Goal: Use online tool/utility: Utilize a website feature to perform a specific function

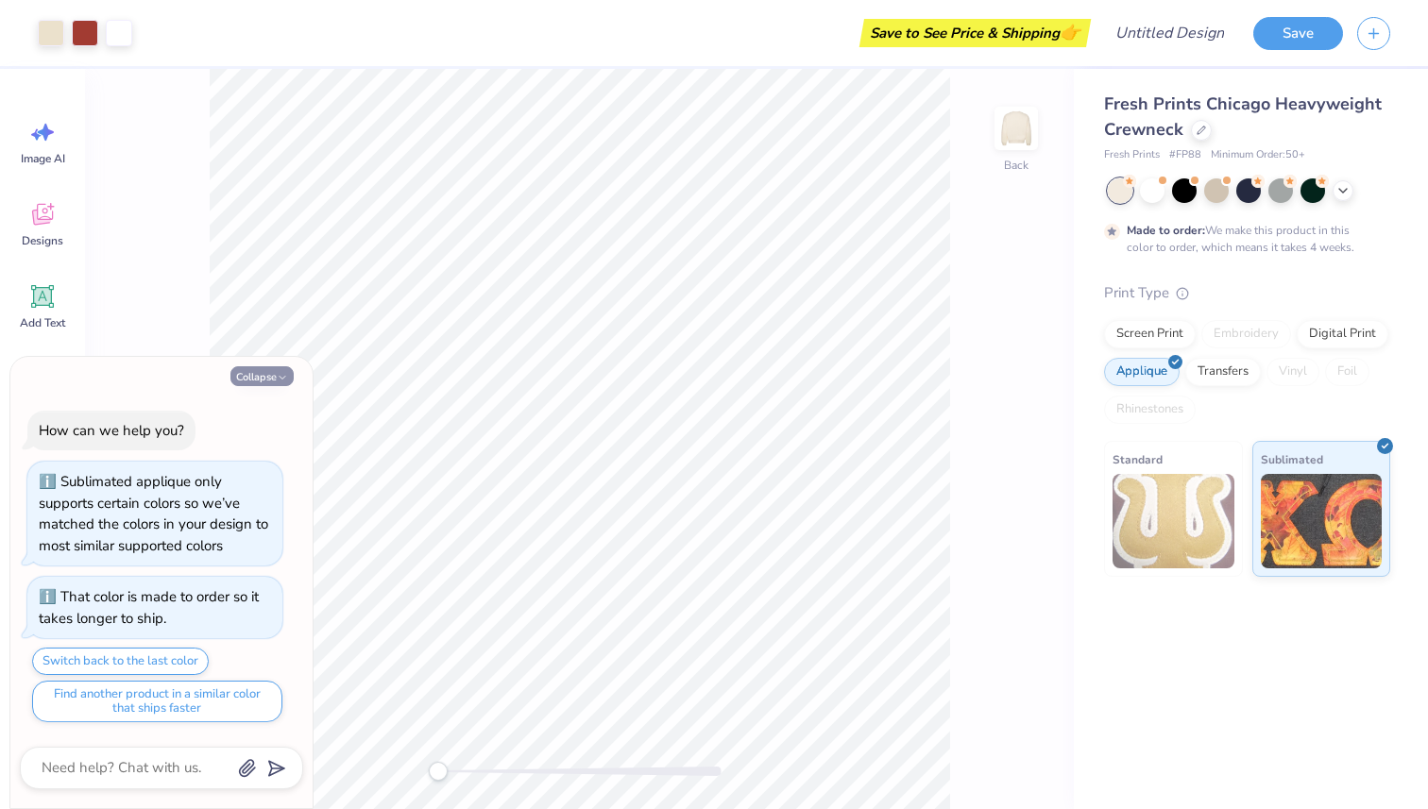
click at [262, 377] on button "Collapse" at bounding box center [261, 376] width 63 height 20
type textarea "x"
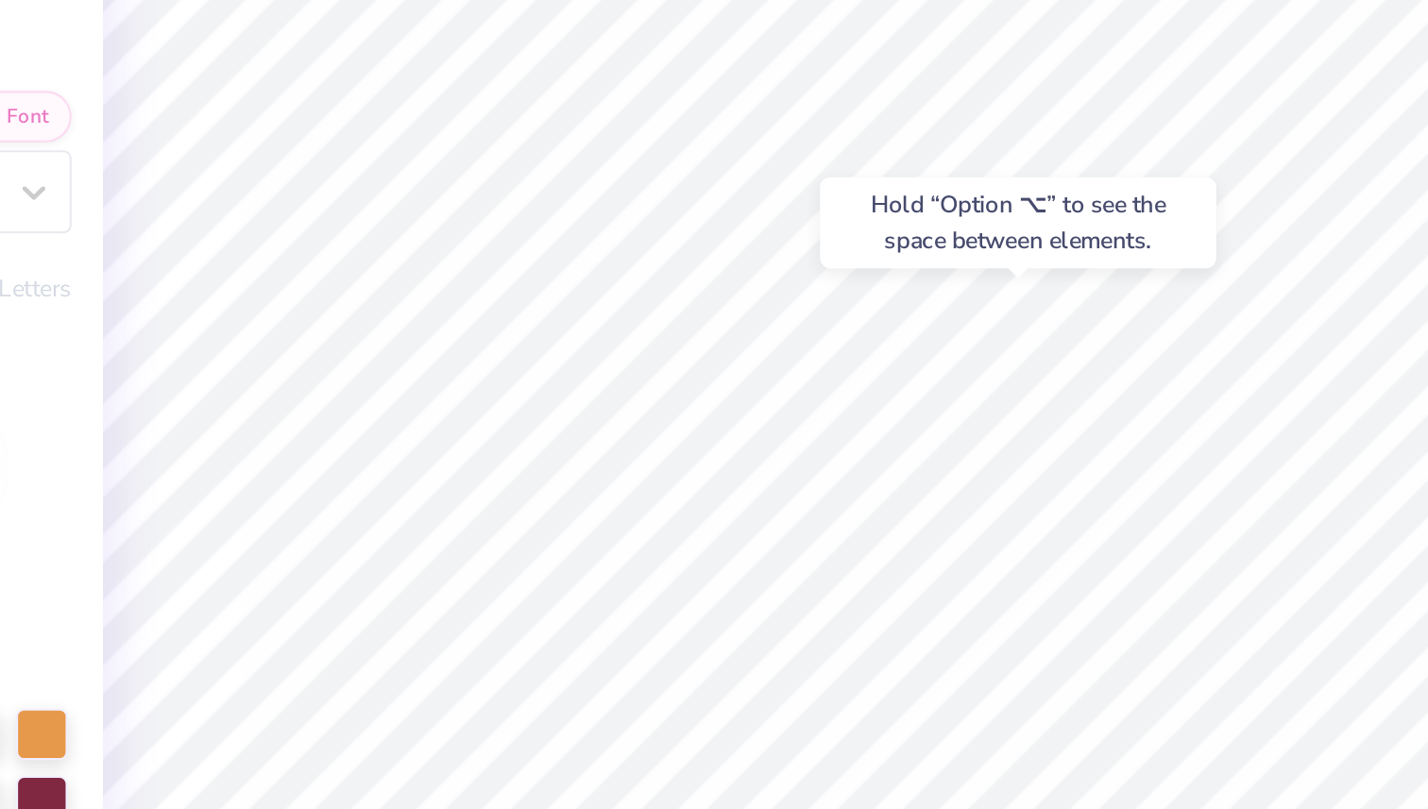
type input "0.0"
type input "6.57"
type input "-3.2"
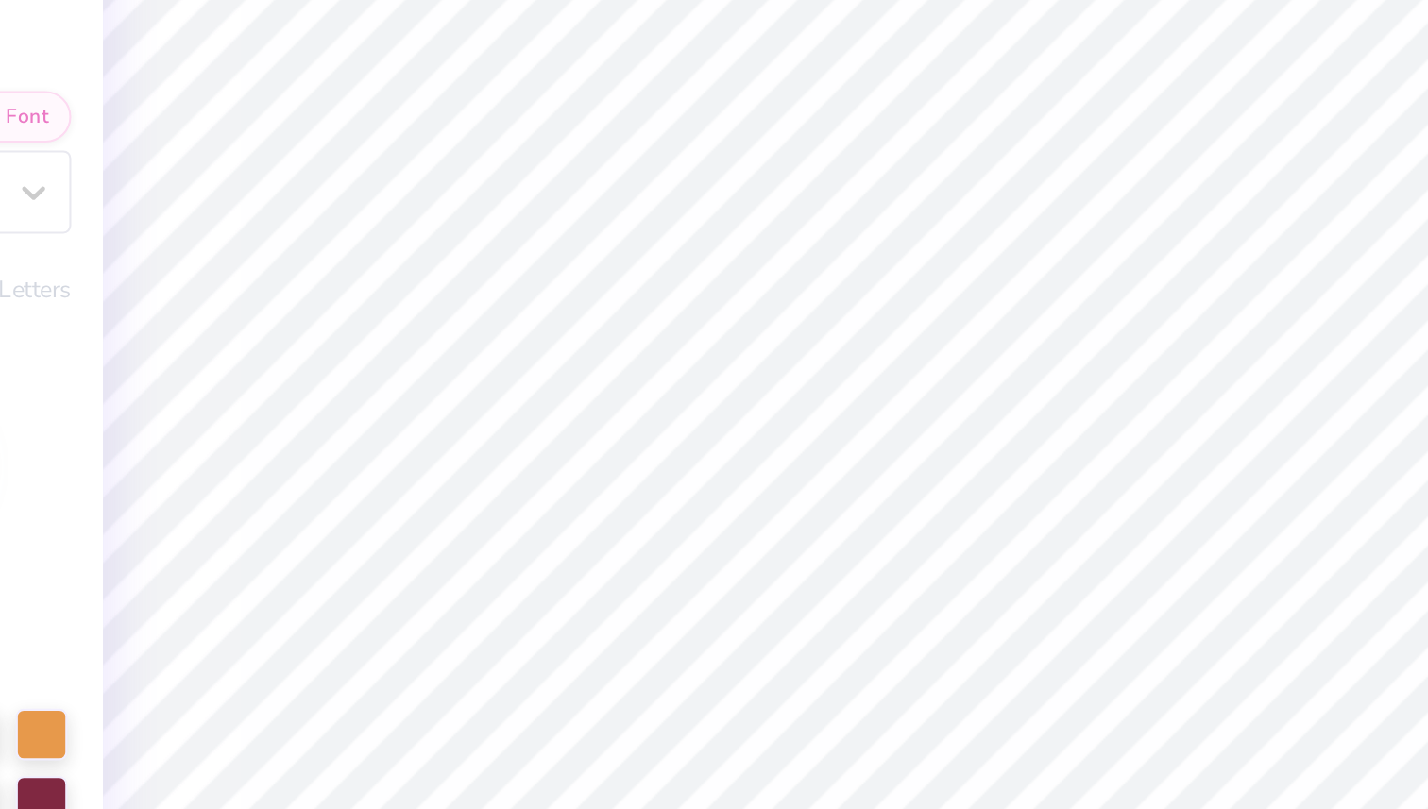
type textarea "K"
type textarea "ADPI"
type input "0.0"
type input "2.39"
type input "0.55"
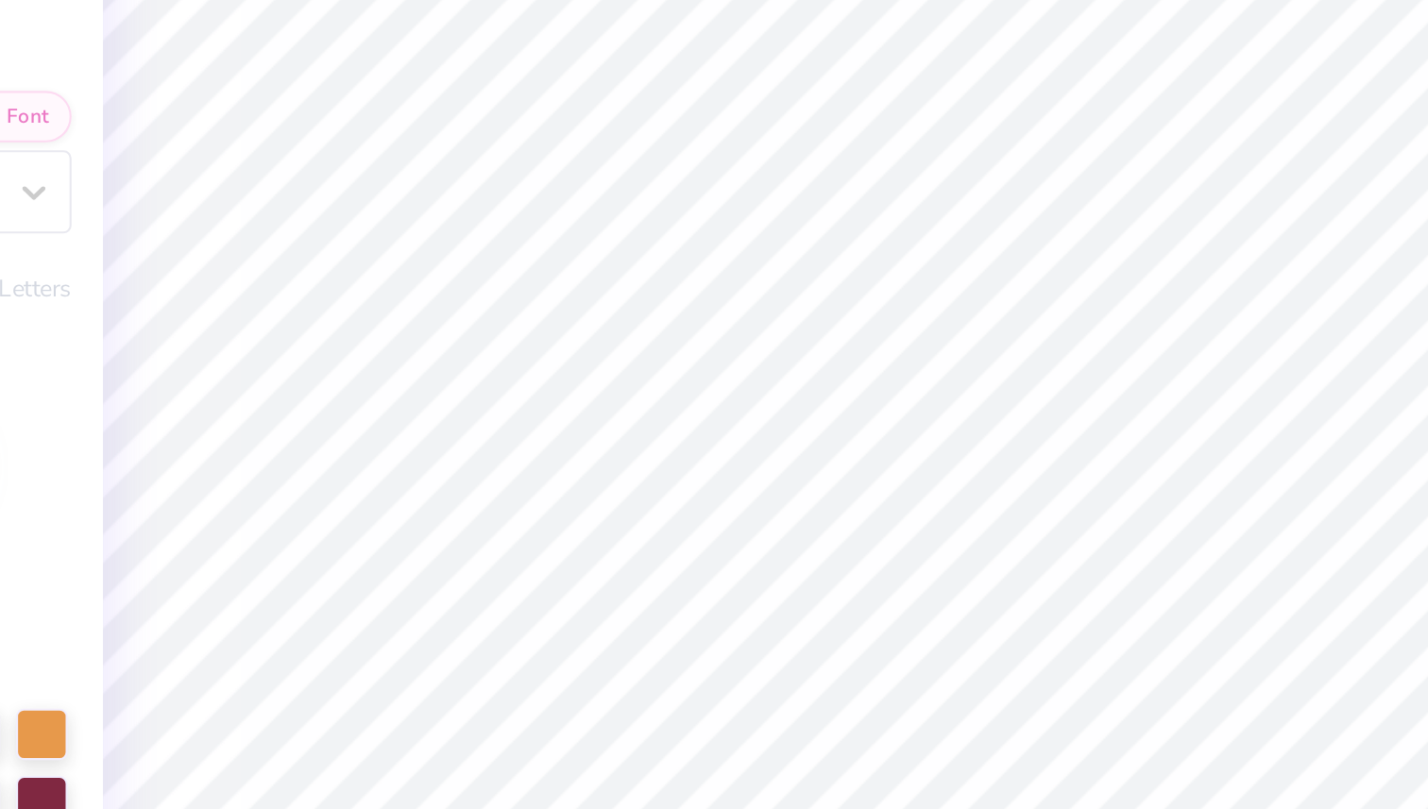
type input "7.58"
type input "4.0"
type input "2.22"
type input "1.10"
type input "6.70"
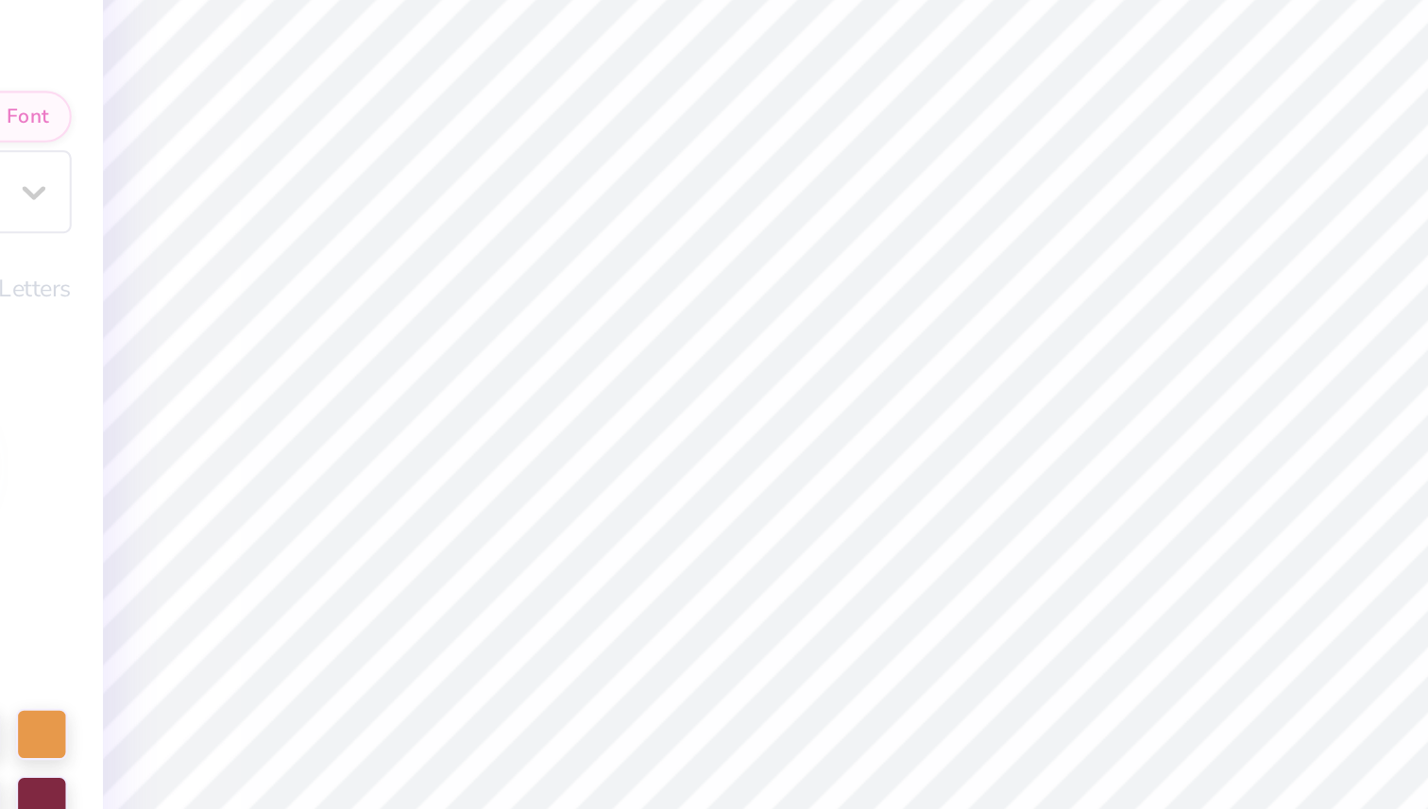
type input "0.0"
type input "6.59"
type input "-3.2"
type input "6.70"
type input "0.0"
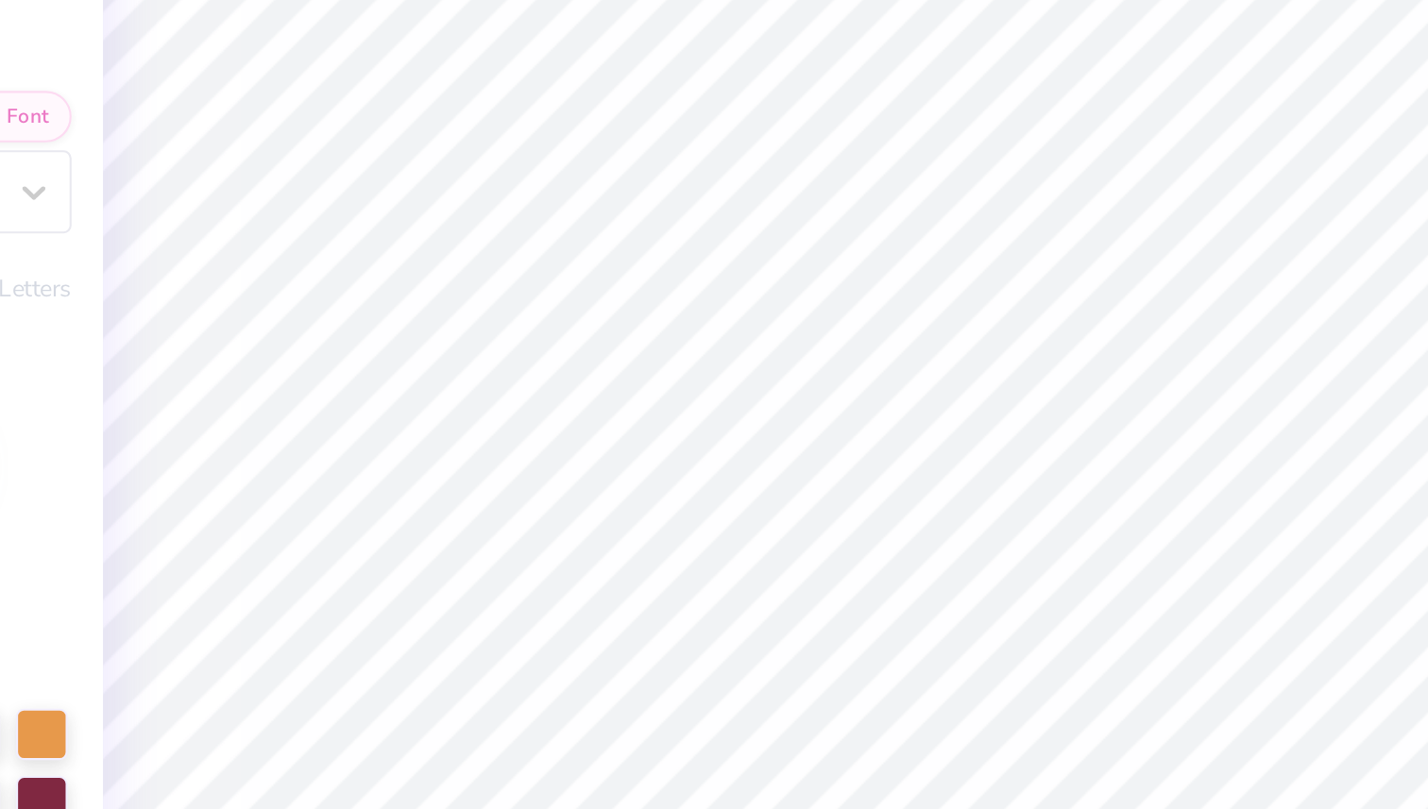
type input "2.39"
type input "0.55"
type input "7.58"
type input "4.0"
type input "1.19"
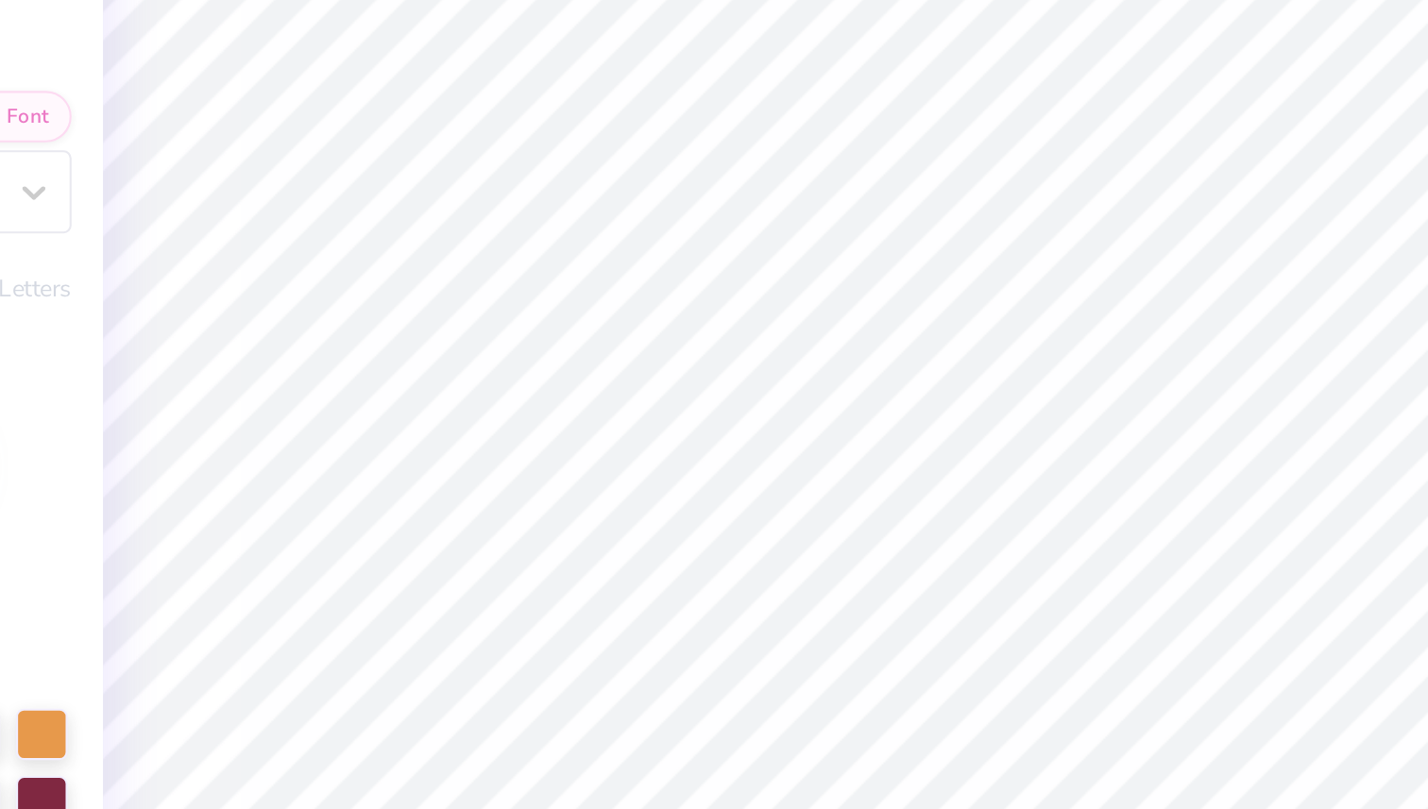
type input "0.43"
type input "6.16"
type input "3.59"
type input "1.00"
type input "6.57"
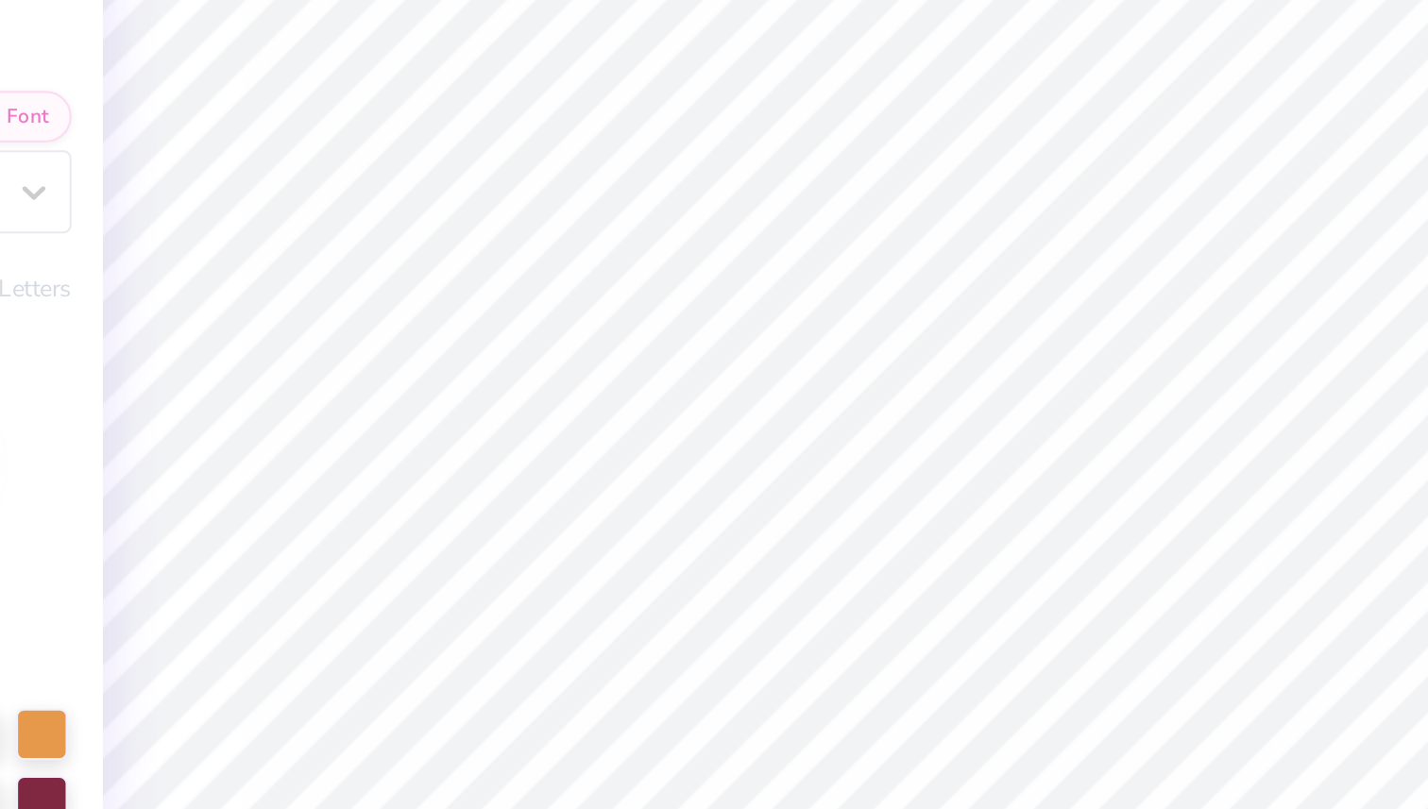
type input "-3.2"
type textarea "ADPI"
type input "2.39"
type input "0.55"
type input "7.46"
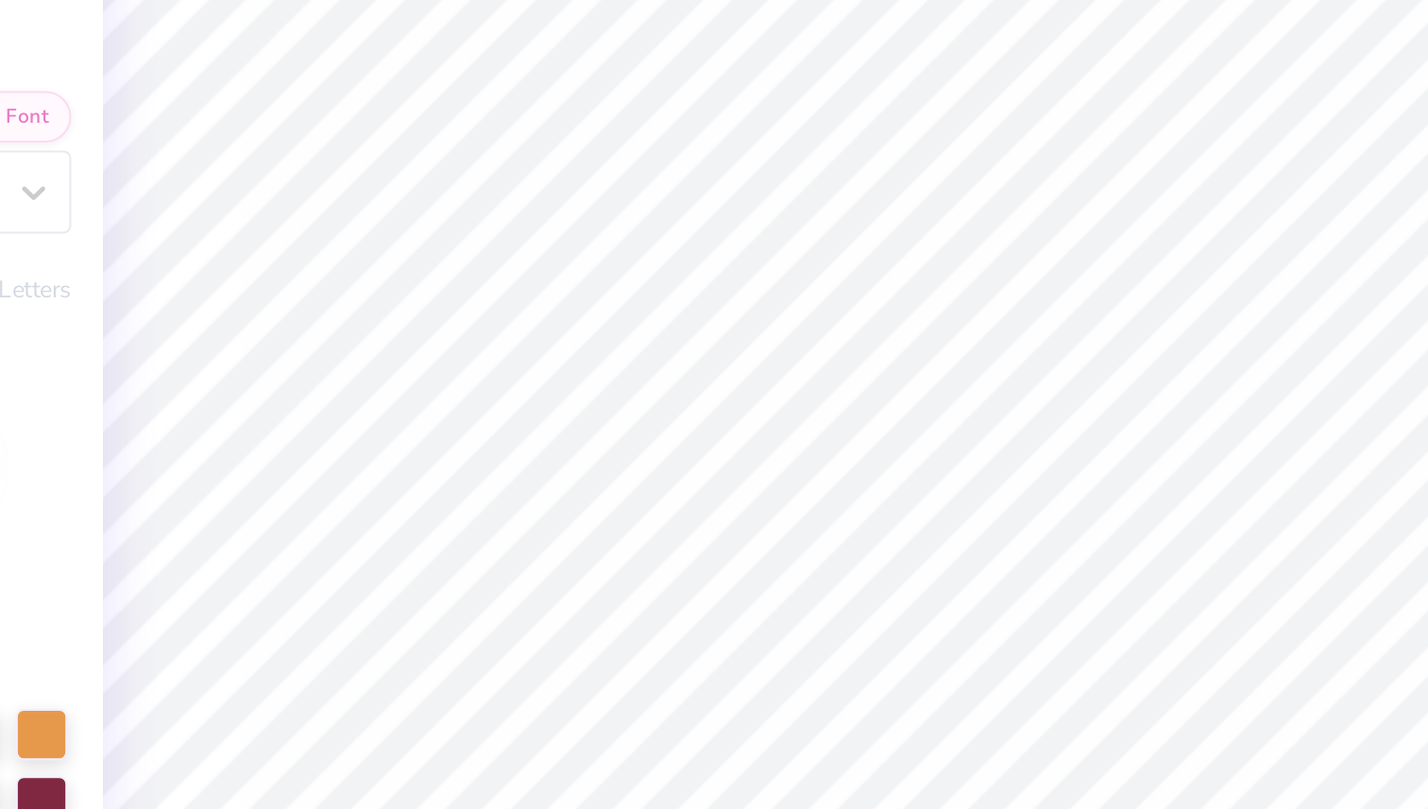
type input "4.0"
type textarea "A"
type textarea "Zeta Psi"
type input "0.0"
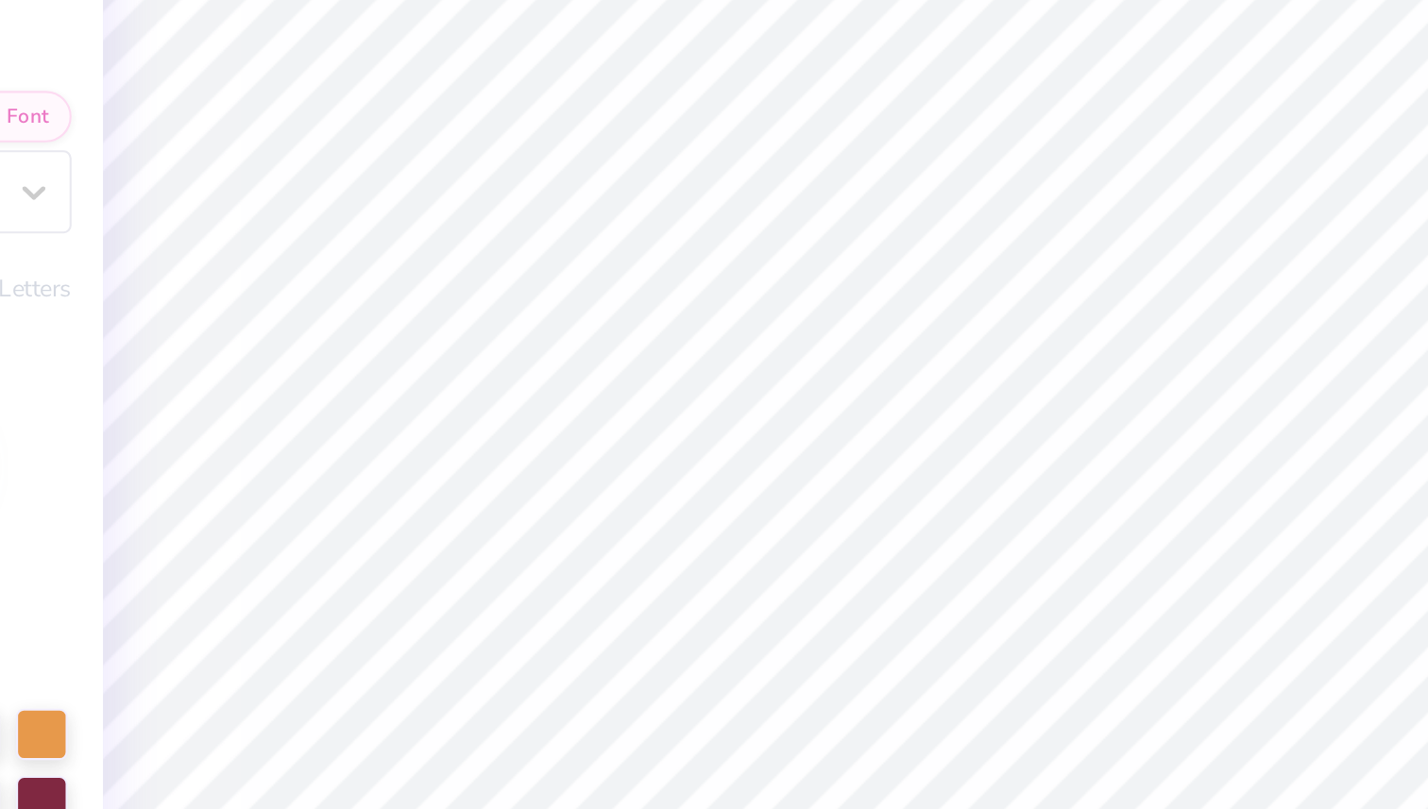
type input "2.54"
type input "0.52"
type input "8.01"
type input "4.0"
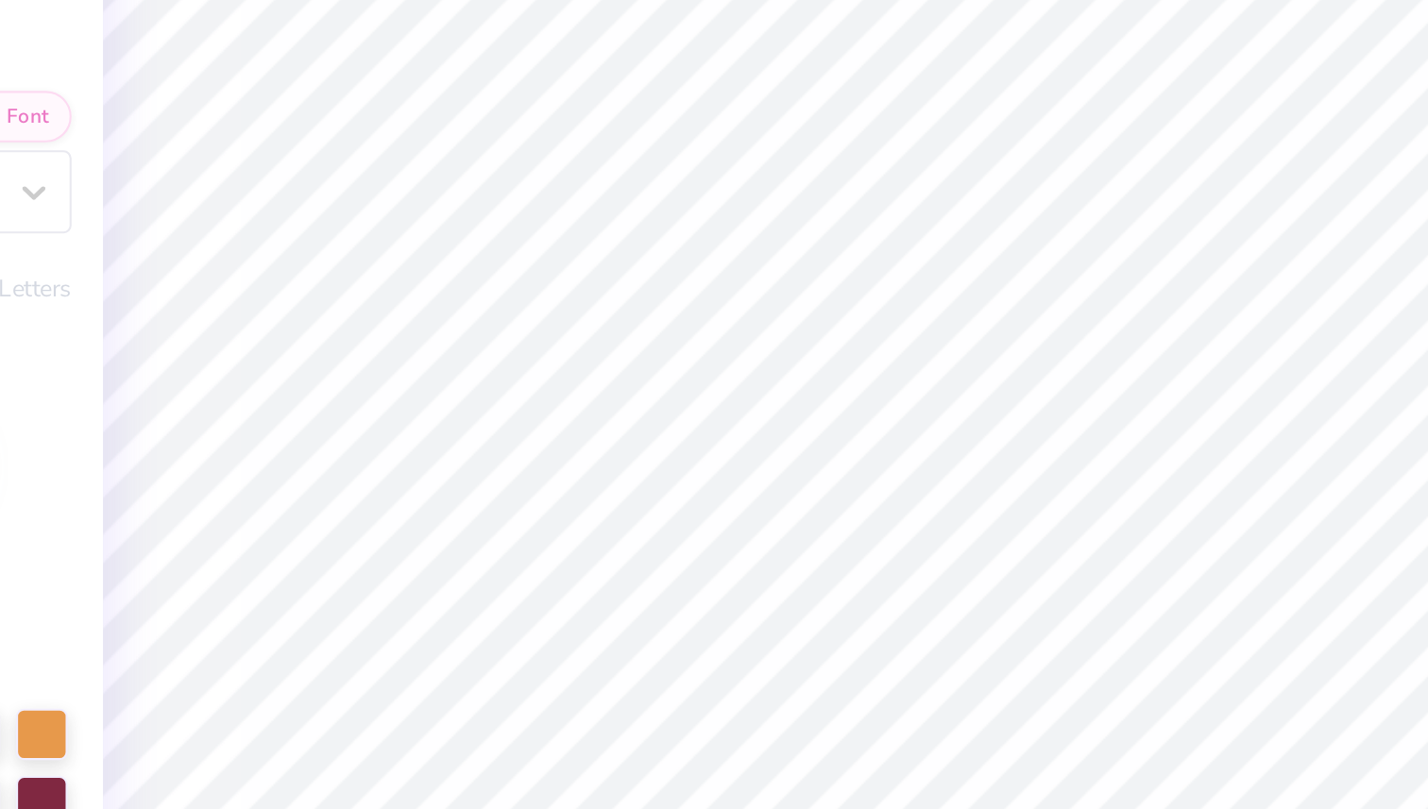
type input "2.23"
type input "0.59"
type input "7.54"
type input "0.0"
type input "2.22"
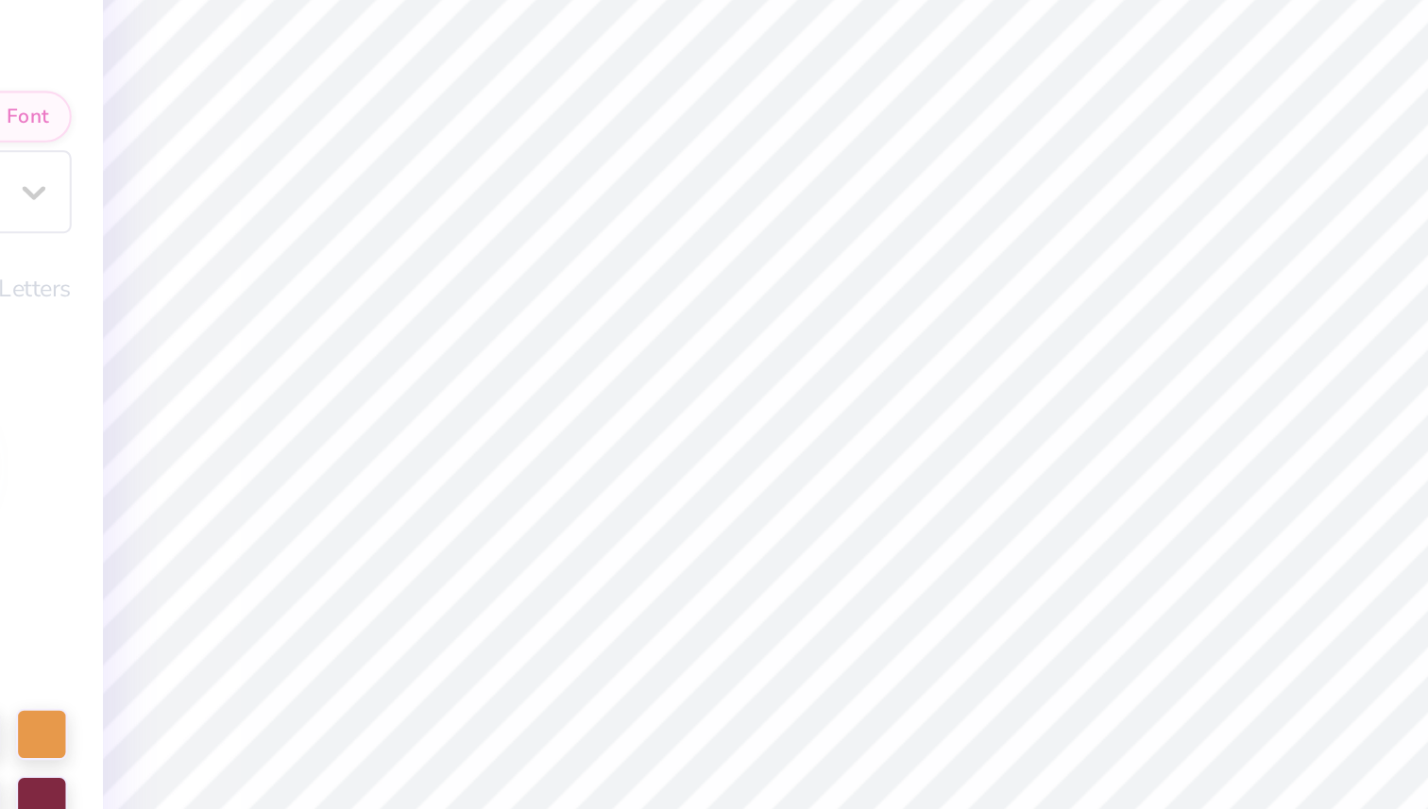
type input "1.10"
type input "6.70"
type input "-3.2"
type input "1.19"
type input "0.43"
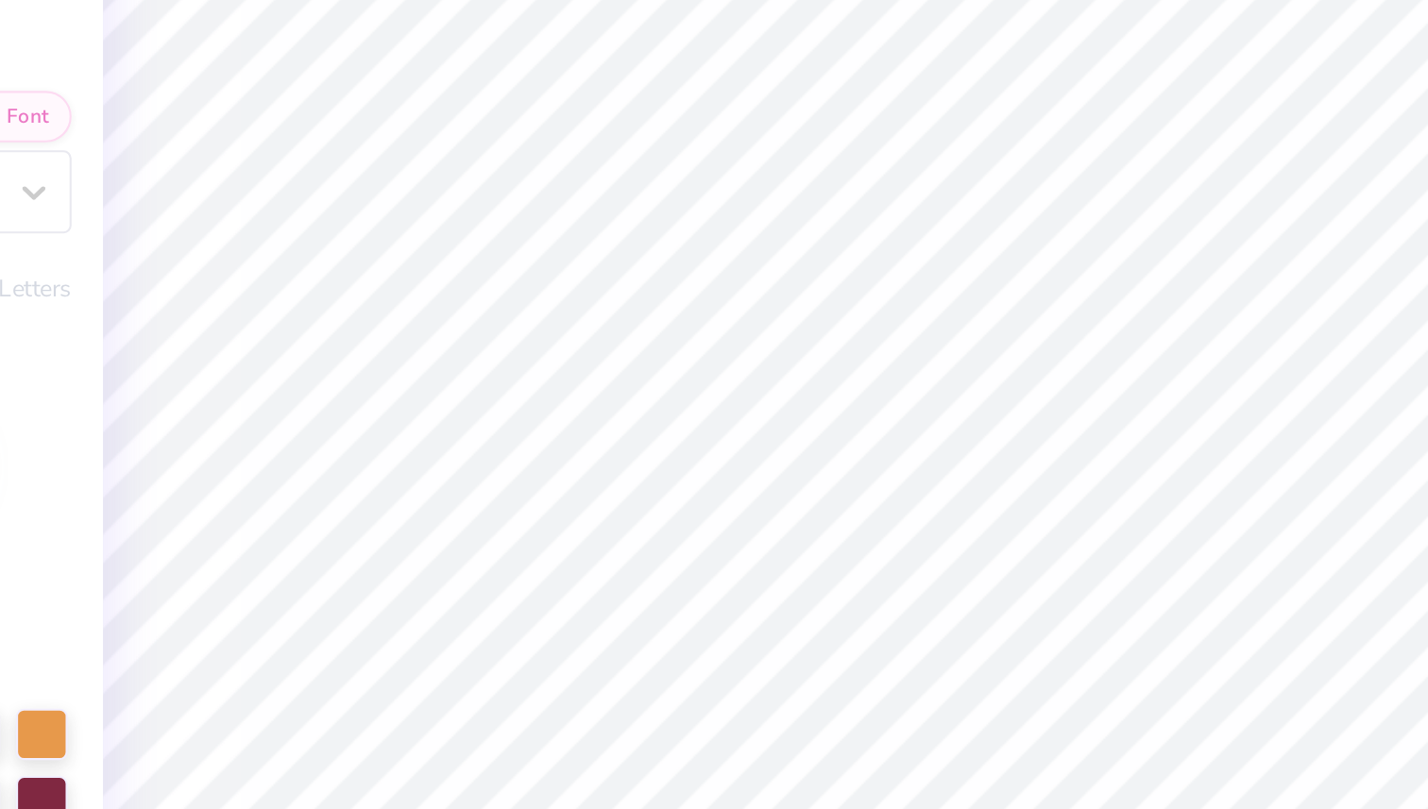
type input "6.13"
type input "0.0"
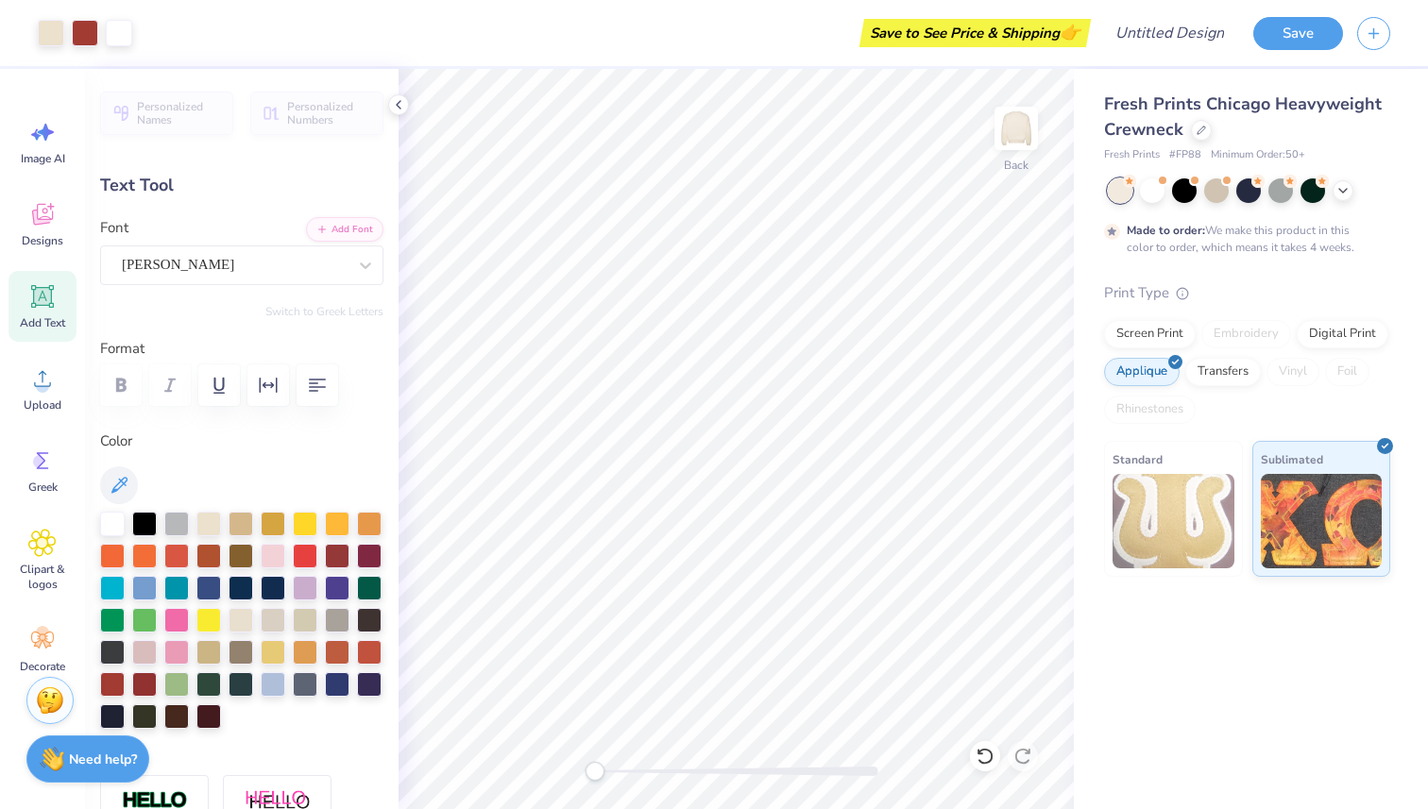
type input "2.22"
type input "1.10"
type input "6.70"
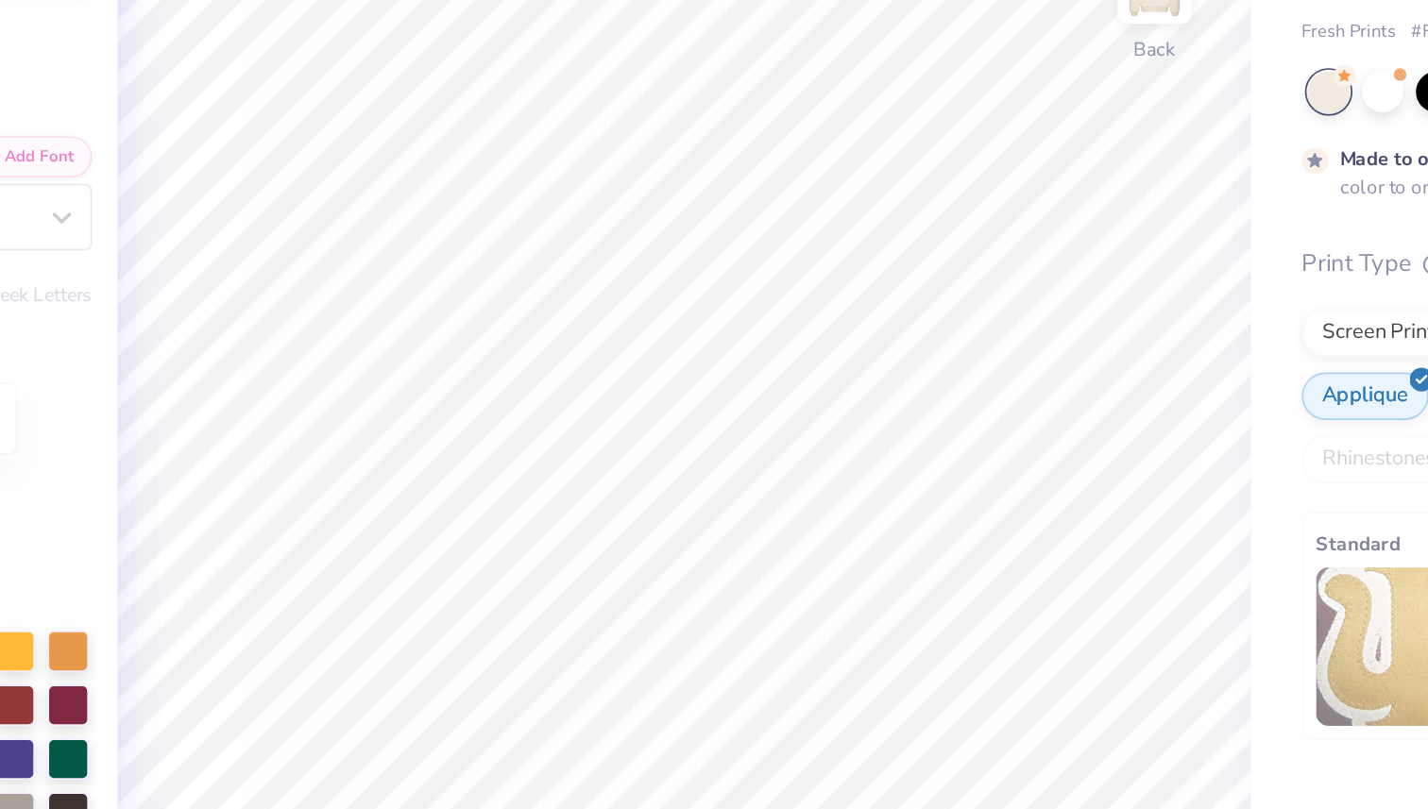
type input "0.0"
type input "2.23"
type input "0.59"
type input "7.80"
type input "0.0"
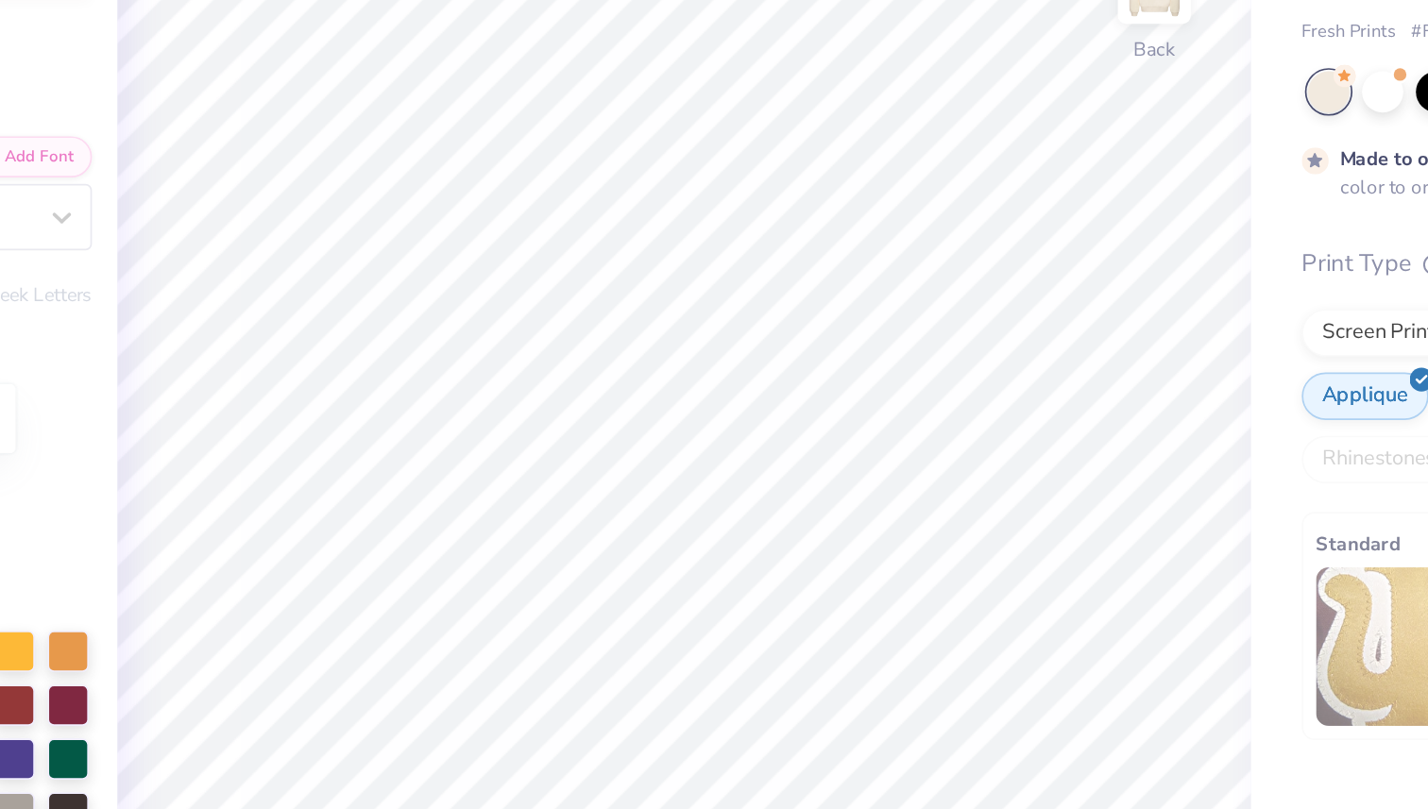
type input "7.66"
type input "0.0"
type input "7.88"
type input "0.0"
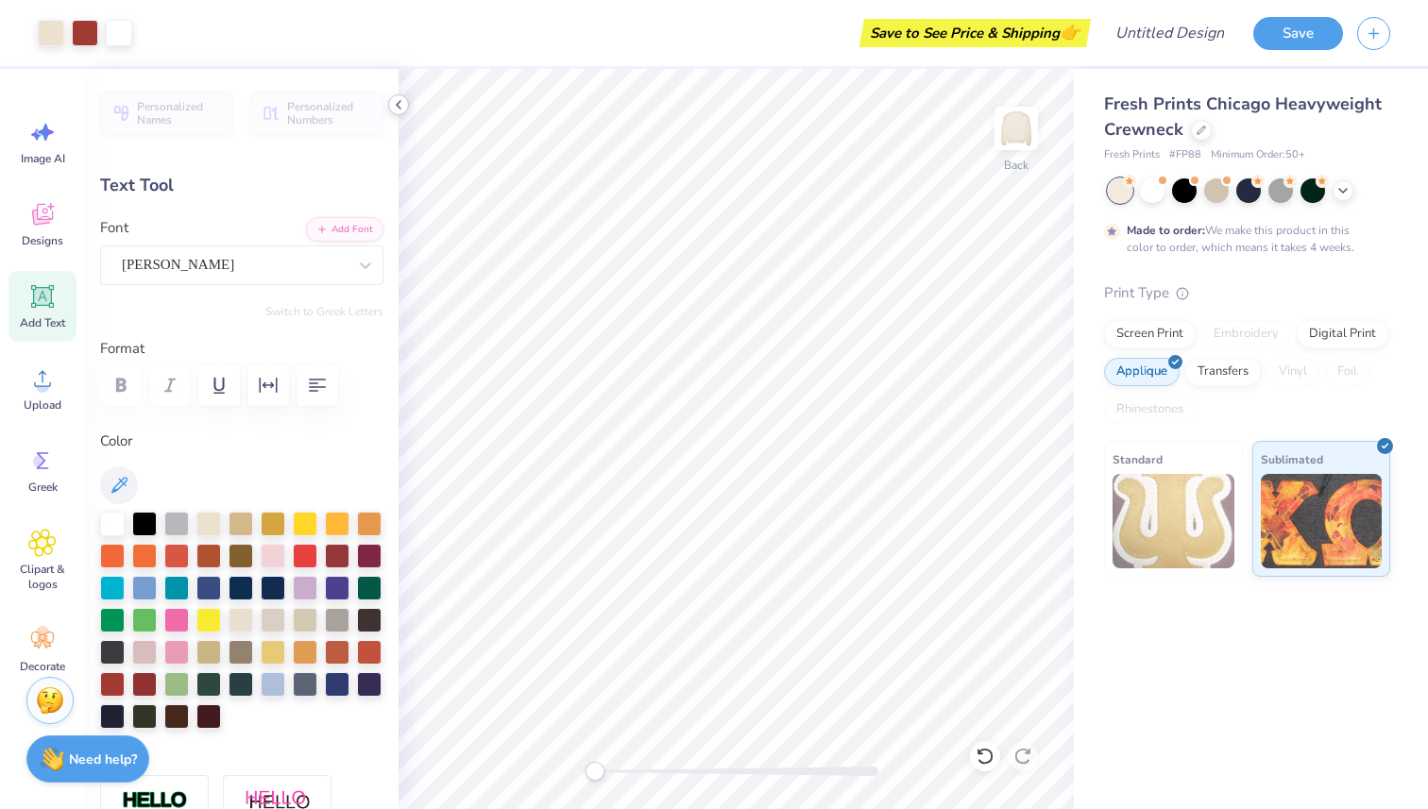
click at [407, 102] on div at bounding box center [398, 104] width 21 height 21
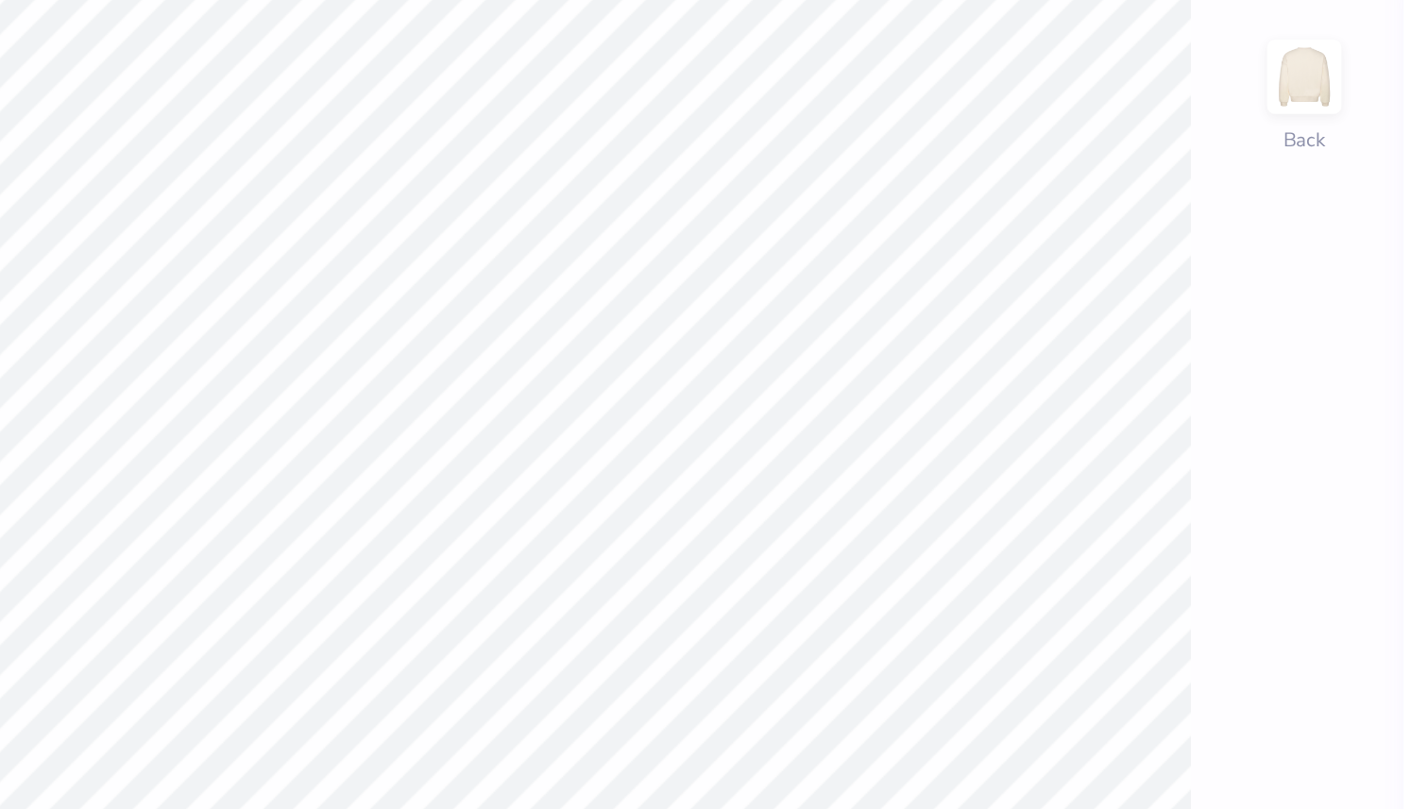
type input "2.22"
type input "1.10"
type input "6.57"
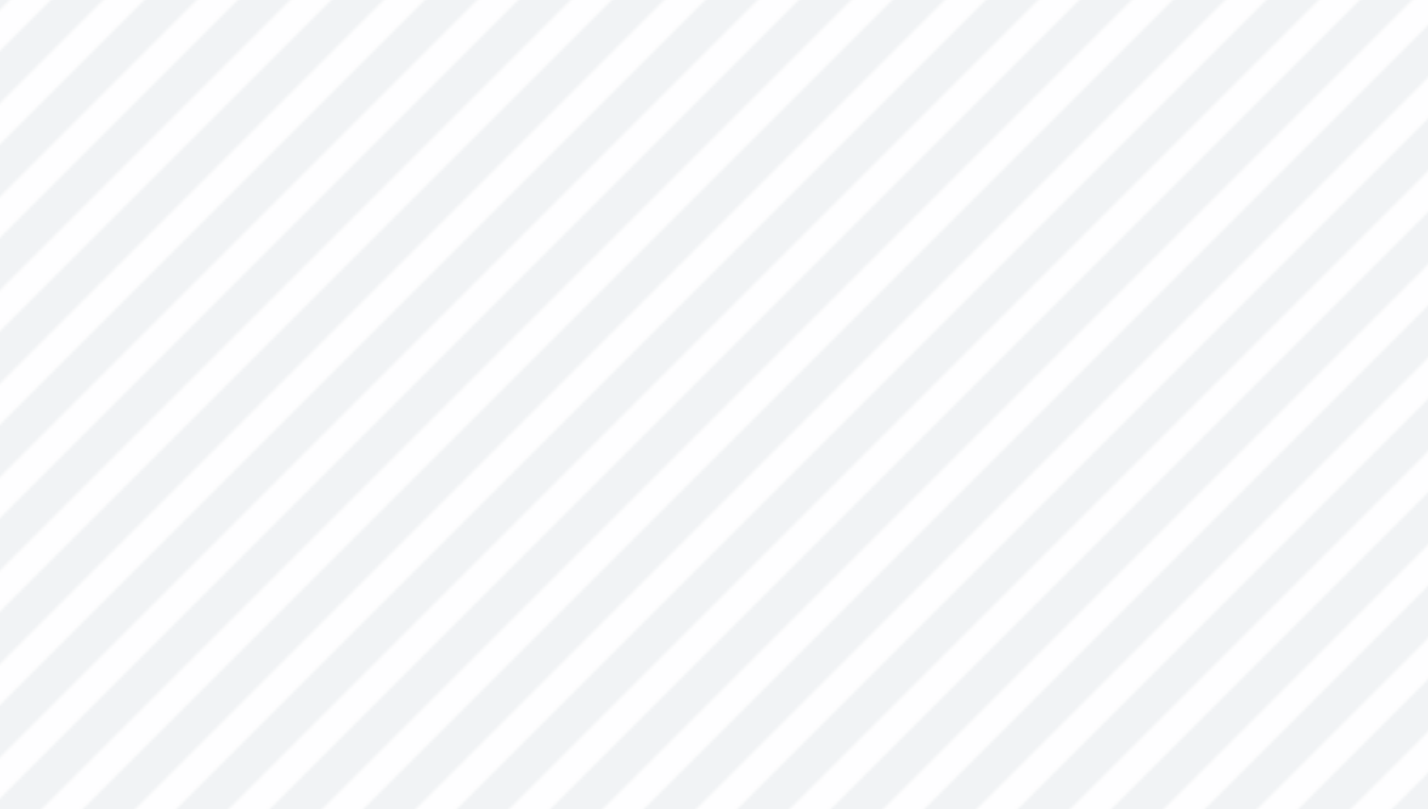
type input "-3.2"
type input "2.47"
type input "1.22"
type input "6.55"
type input "0.0"
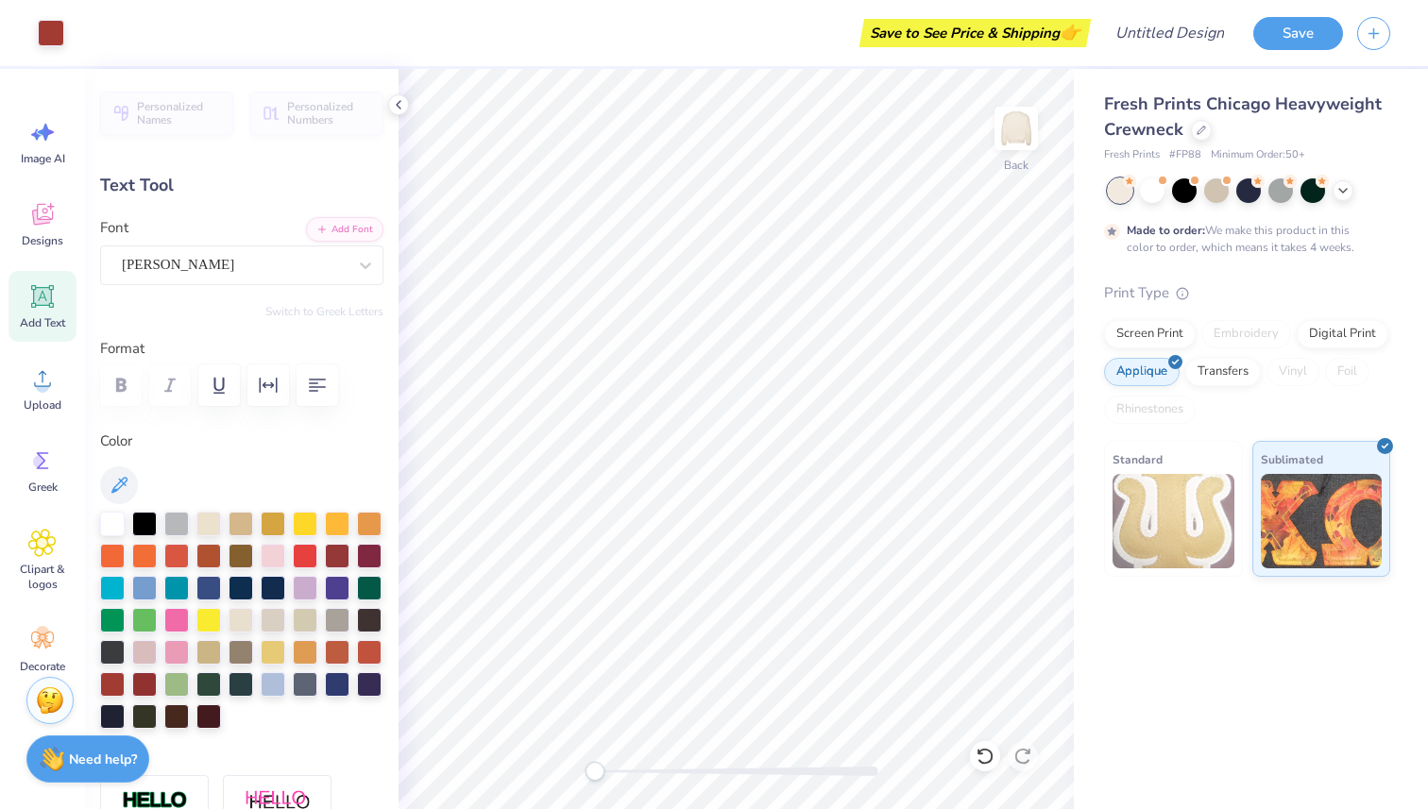
type input "2.23"
type input "0.59"
type input "7.87"
type input "0.0"
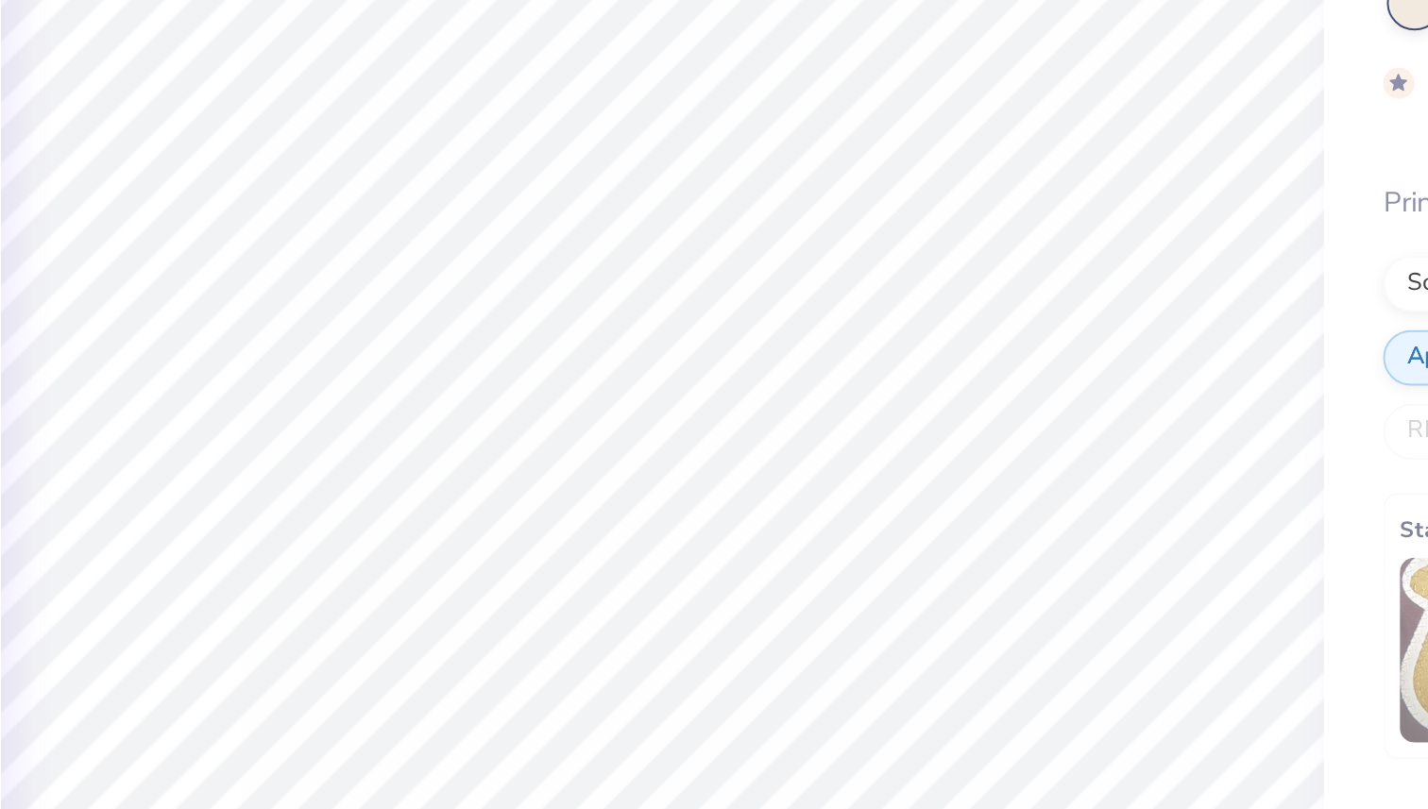
type input "2.47"
type input "1.22"
type input "6.55"
type input "0.0"
type input "2.23"
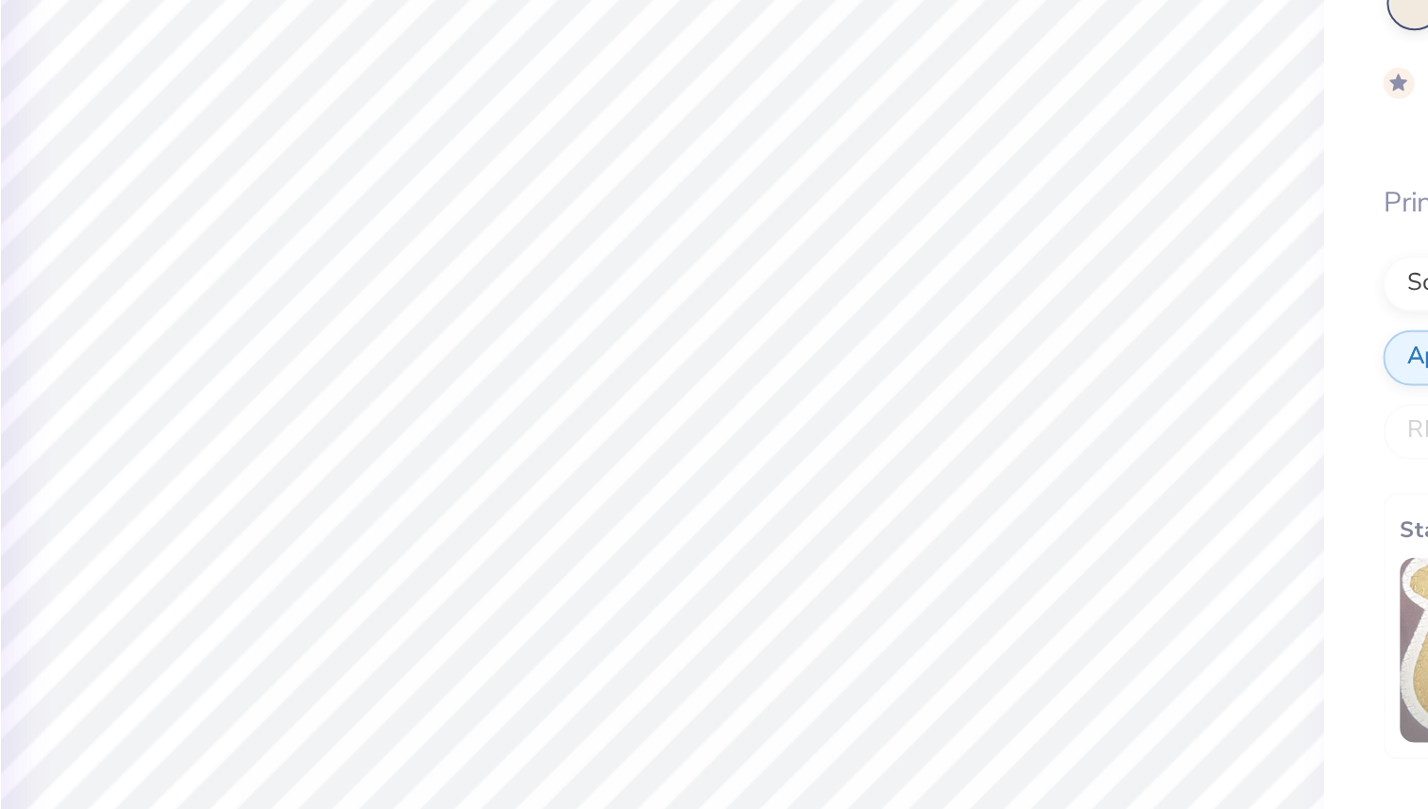
type input "0.59"
type input "7.77"
type input "4.0"
type input "0.0"
type input "1.19"
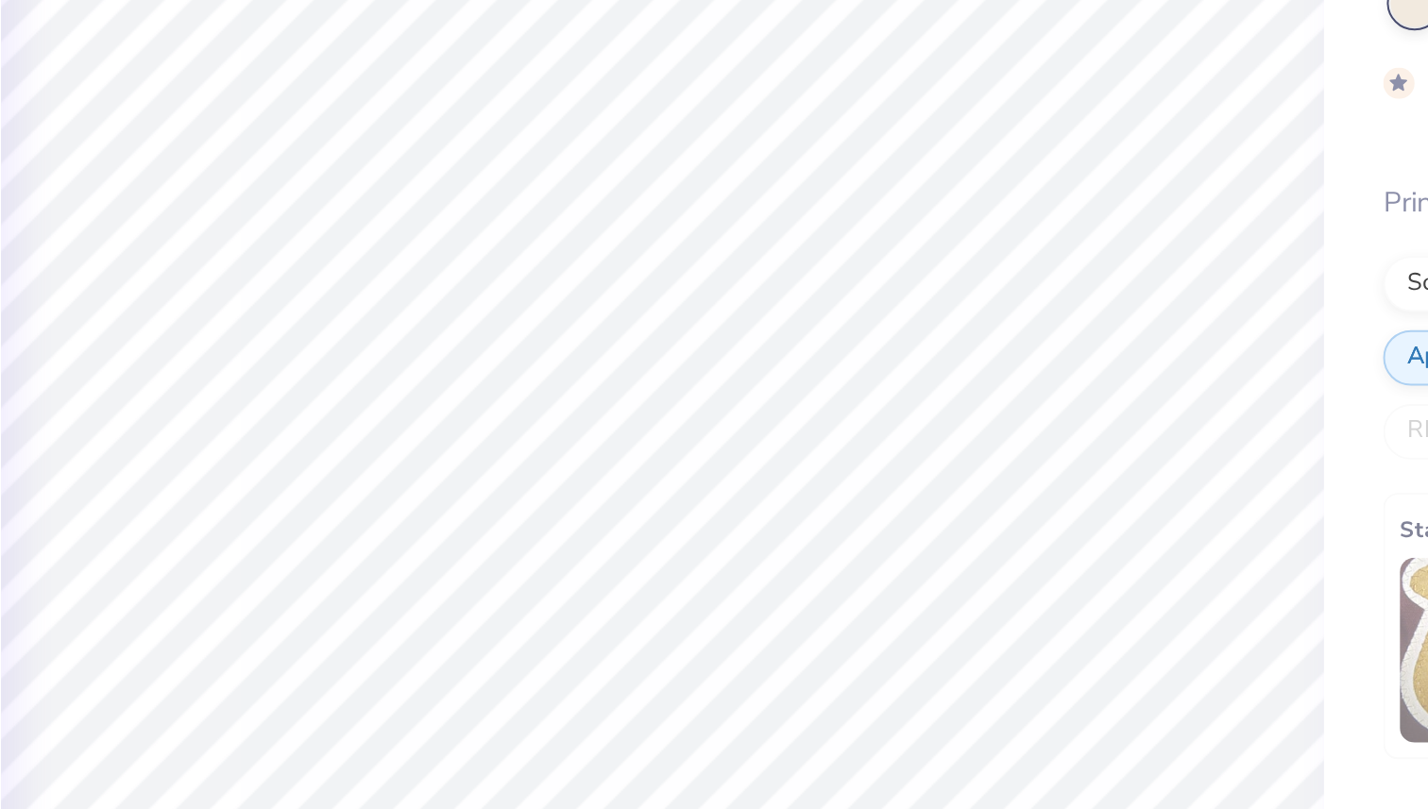
type input "0.43"
type input "6.13"
type input "4.0"
type input "1.37"
type input "0.49"
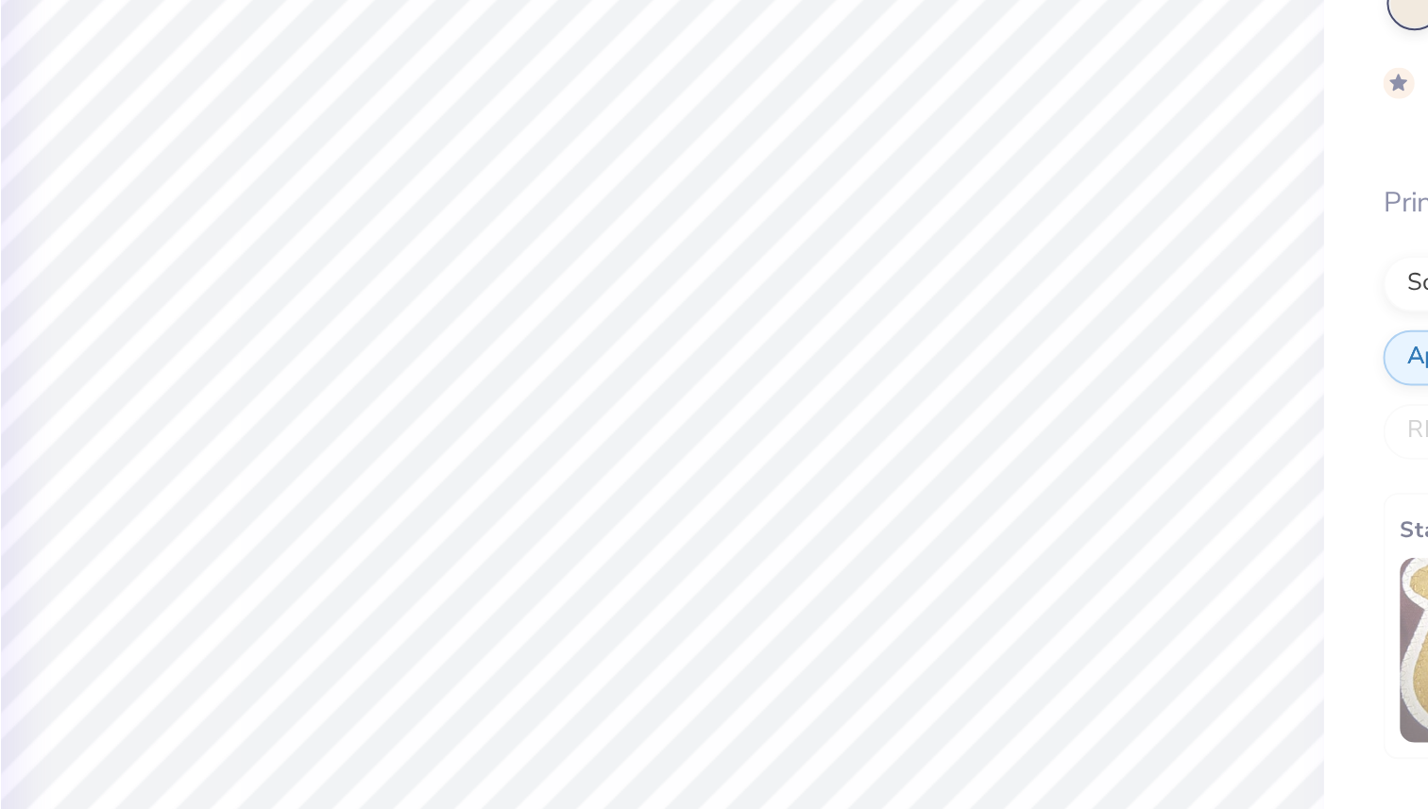
type input "6.14"
type input "0.0"
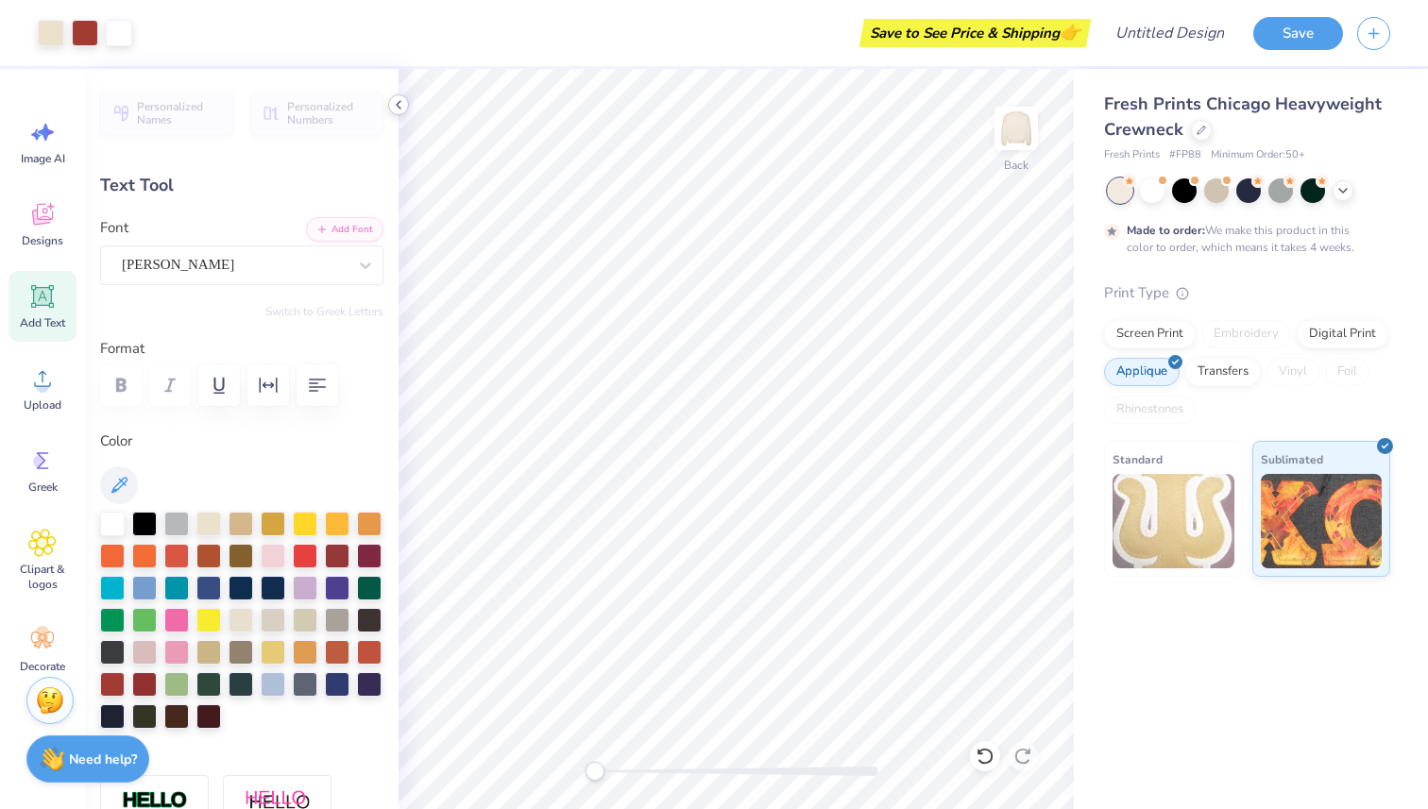
click at [391, 102] on icon at bounding box center [398, 104] width 15 height 15
type input "6.45"
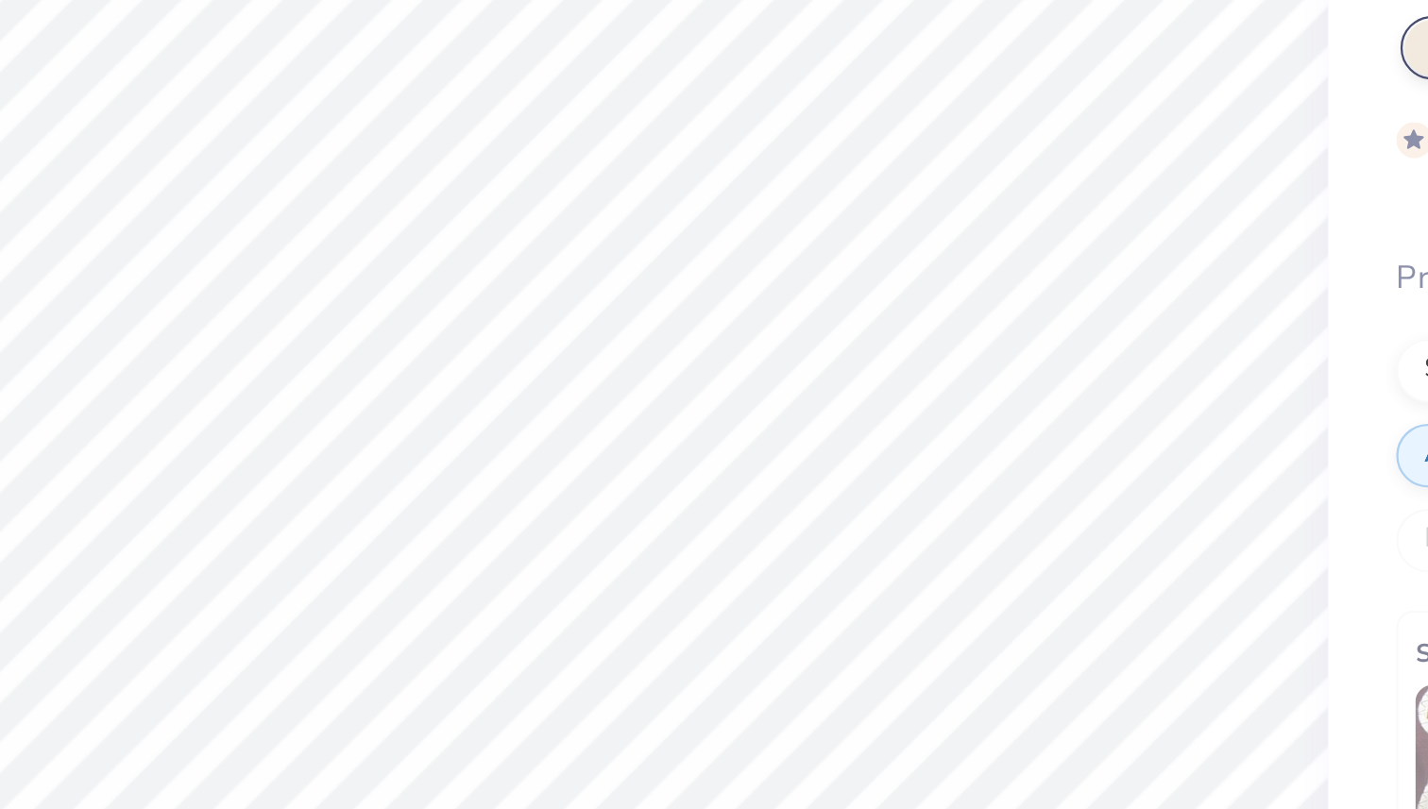
type input "0.0"
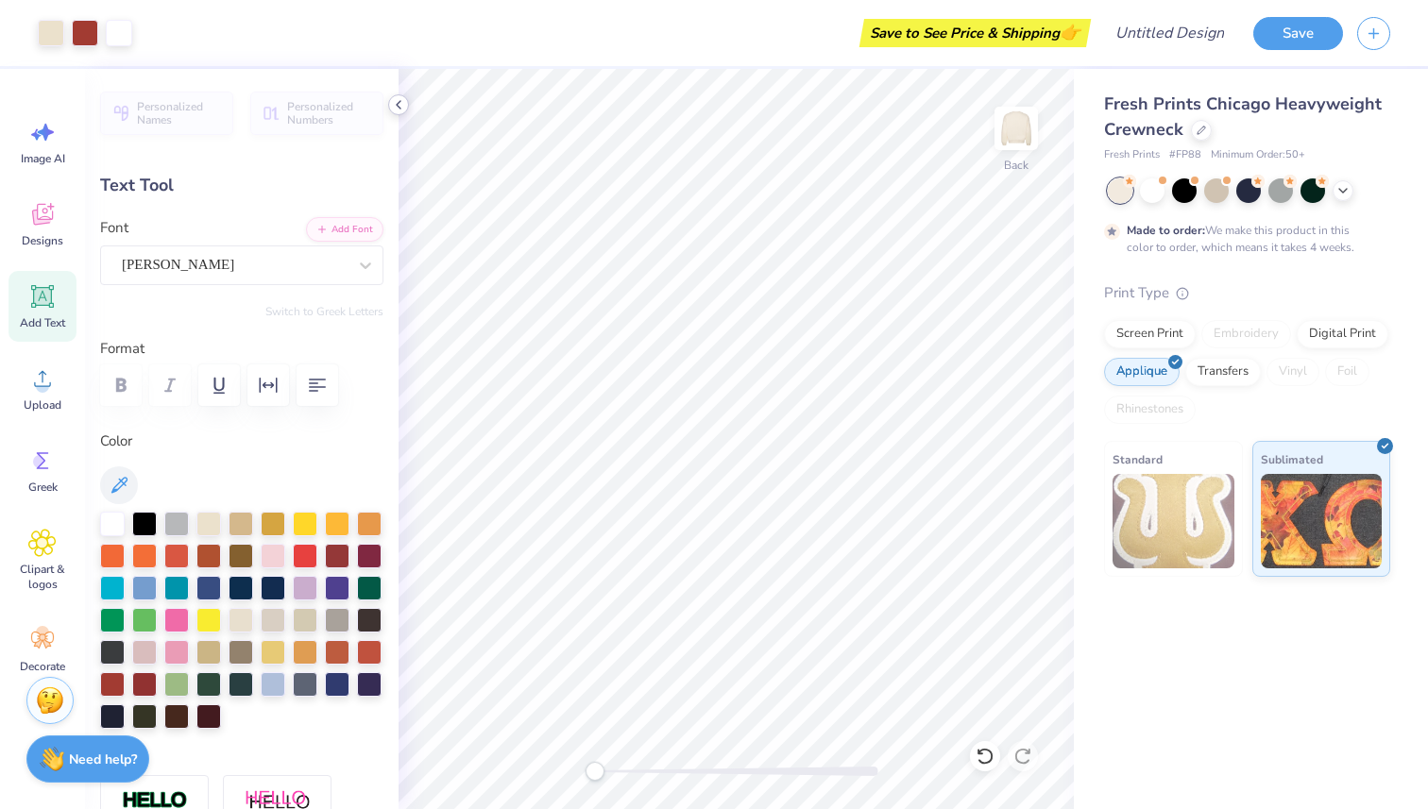
click at [398, 102] on icon at bounding box center [398, 104] width 15 height 15
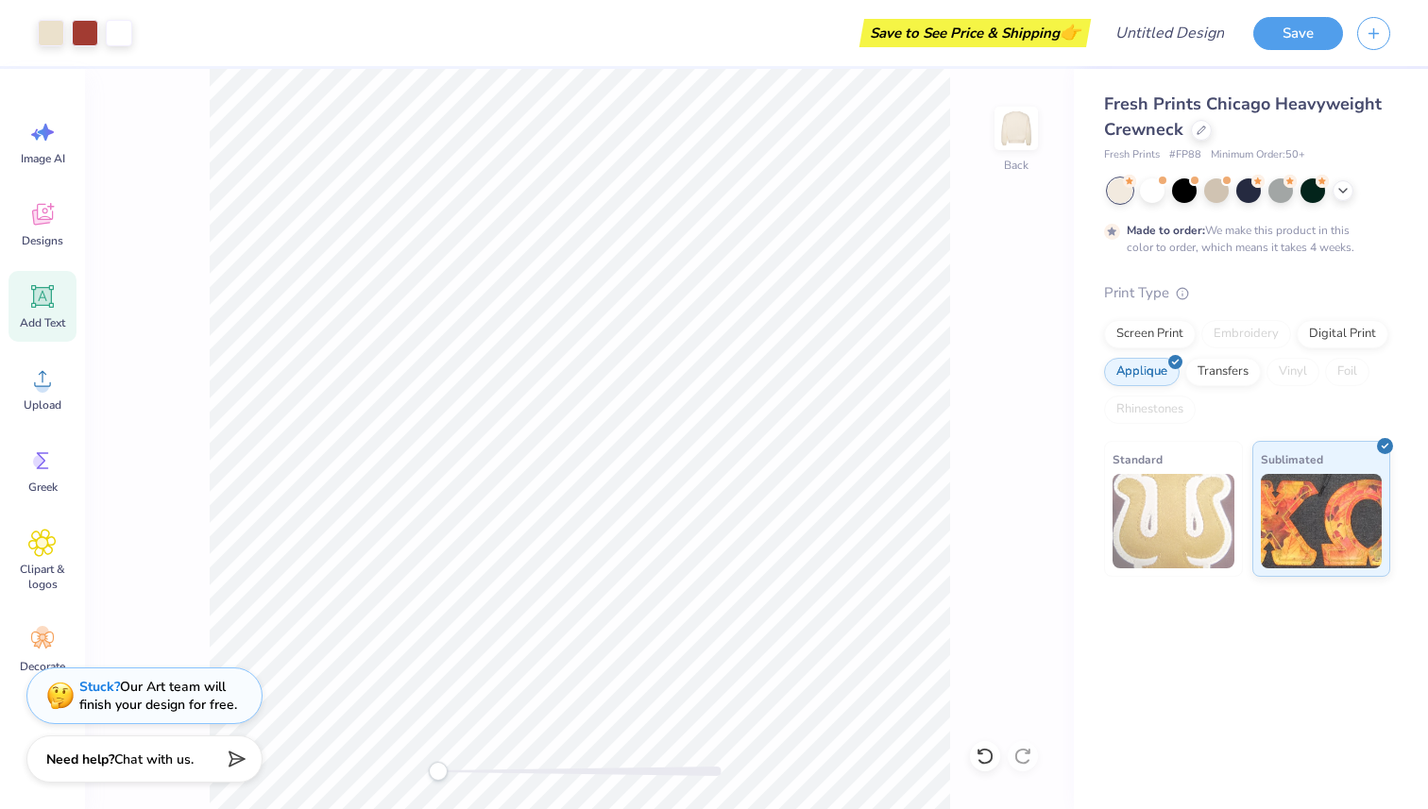
click at [1007, 438] on div "Back" at bounding box center [579, 439] width 989 height 740
click at [1278, 39] on button "Save" at bounding box center [1298, 30] width 90 height 33
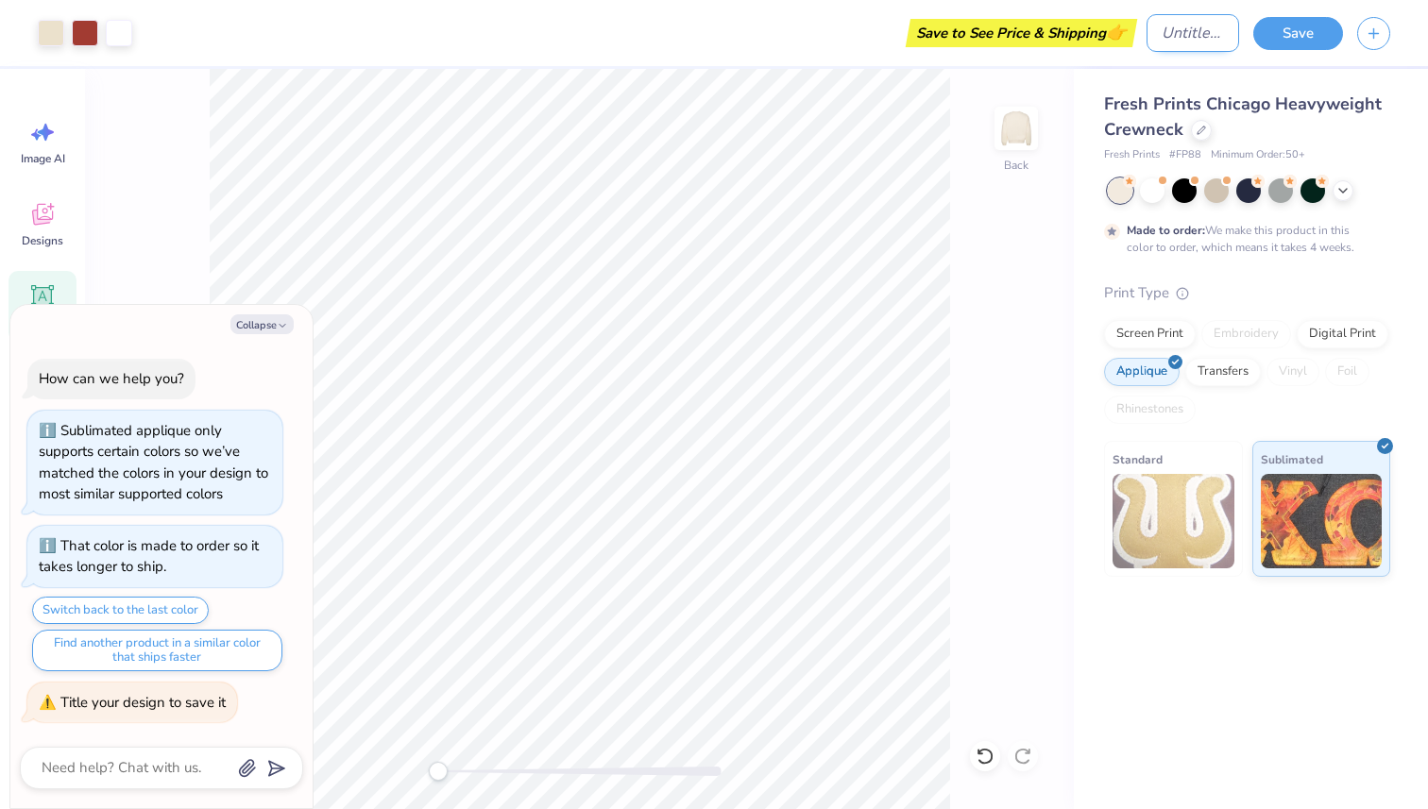
type textarea "x"
click at [1146, 37] on input "Design Title" at bounding box center [1192, 33] width 93 height 38
type input "a"
type textarea "x"
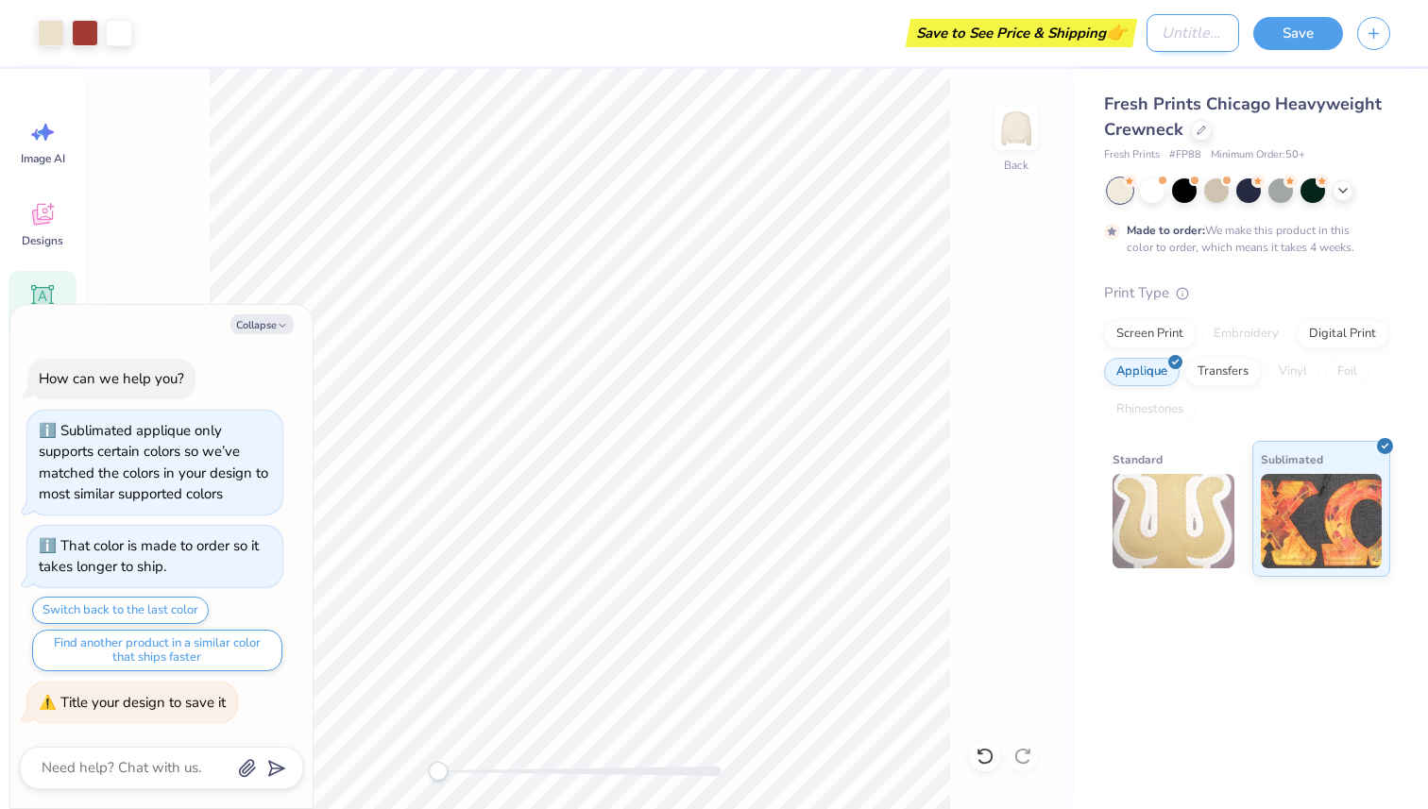
type input "a"
type textarea "x"
type input "ad"
type textarea "x"
type input "adp"
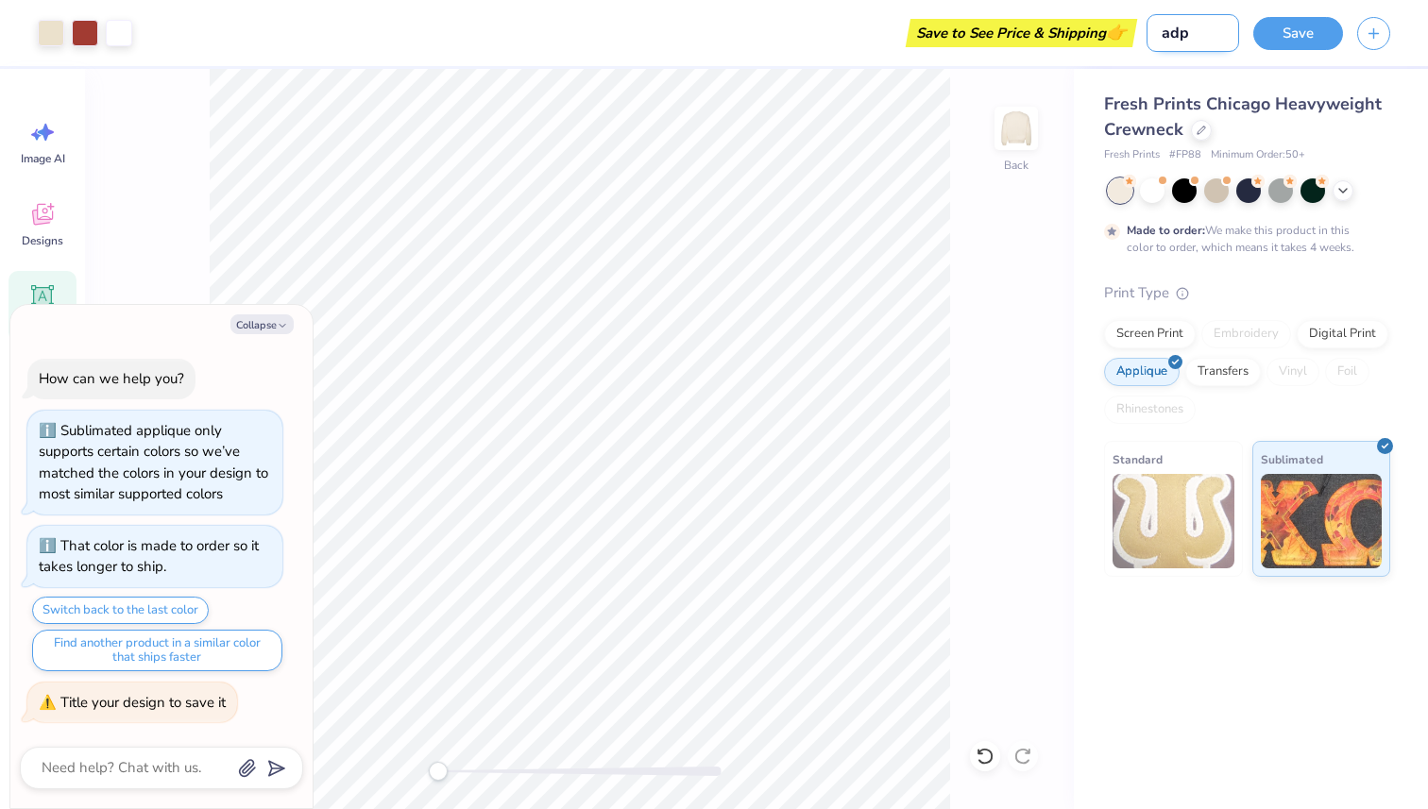
type textarea "x"
type input "adpi"
type textarea "x"
type input "adpi"
type textarea "x"
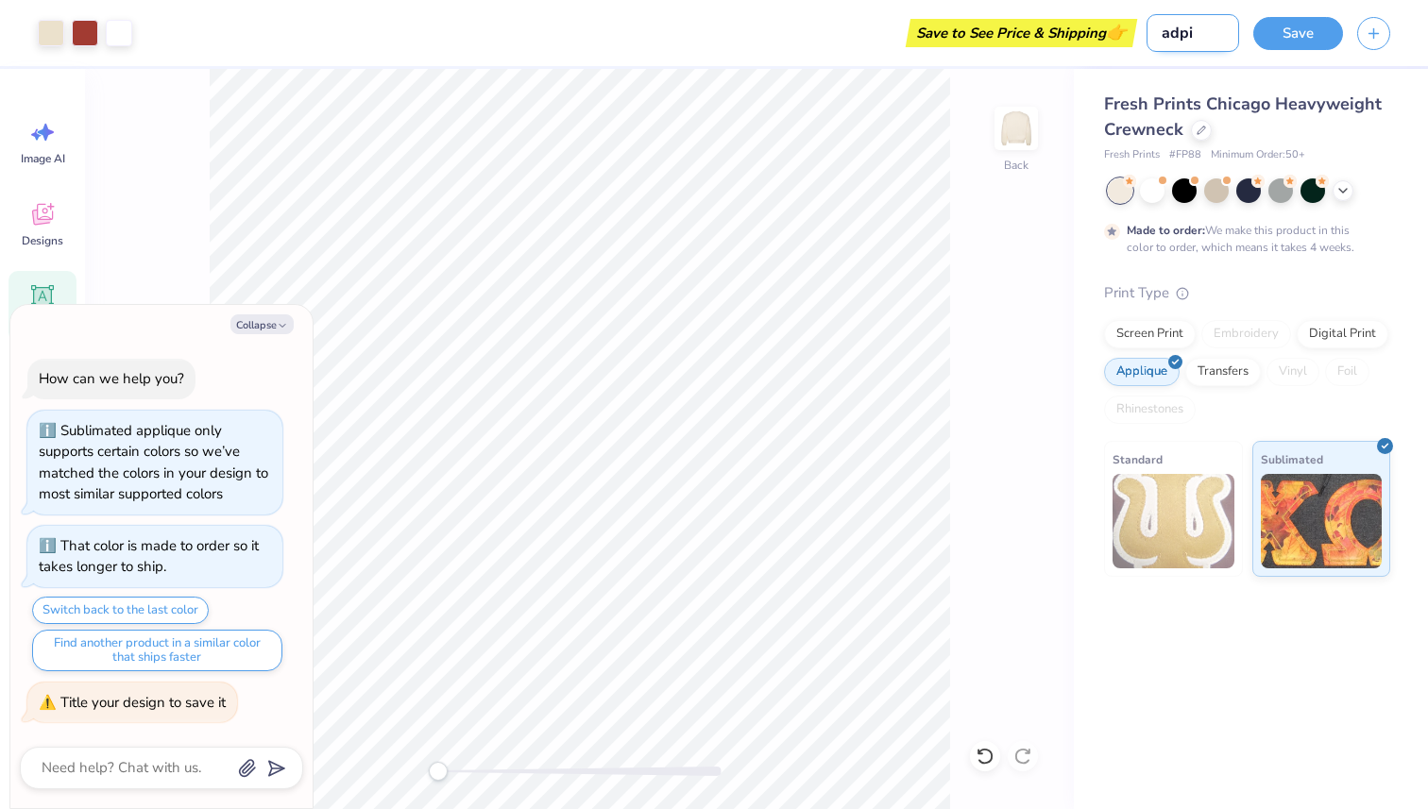
type input "adpi f"
type textarea "x"
type input "adpi fa"
type textarea "x"
type input "adpi fal"
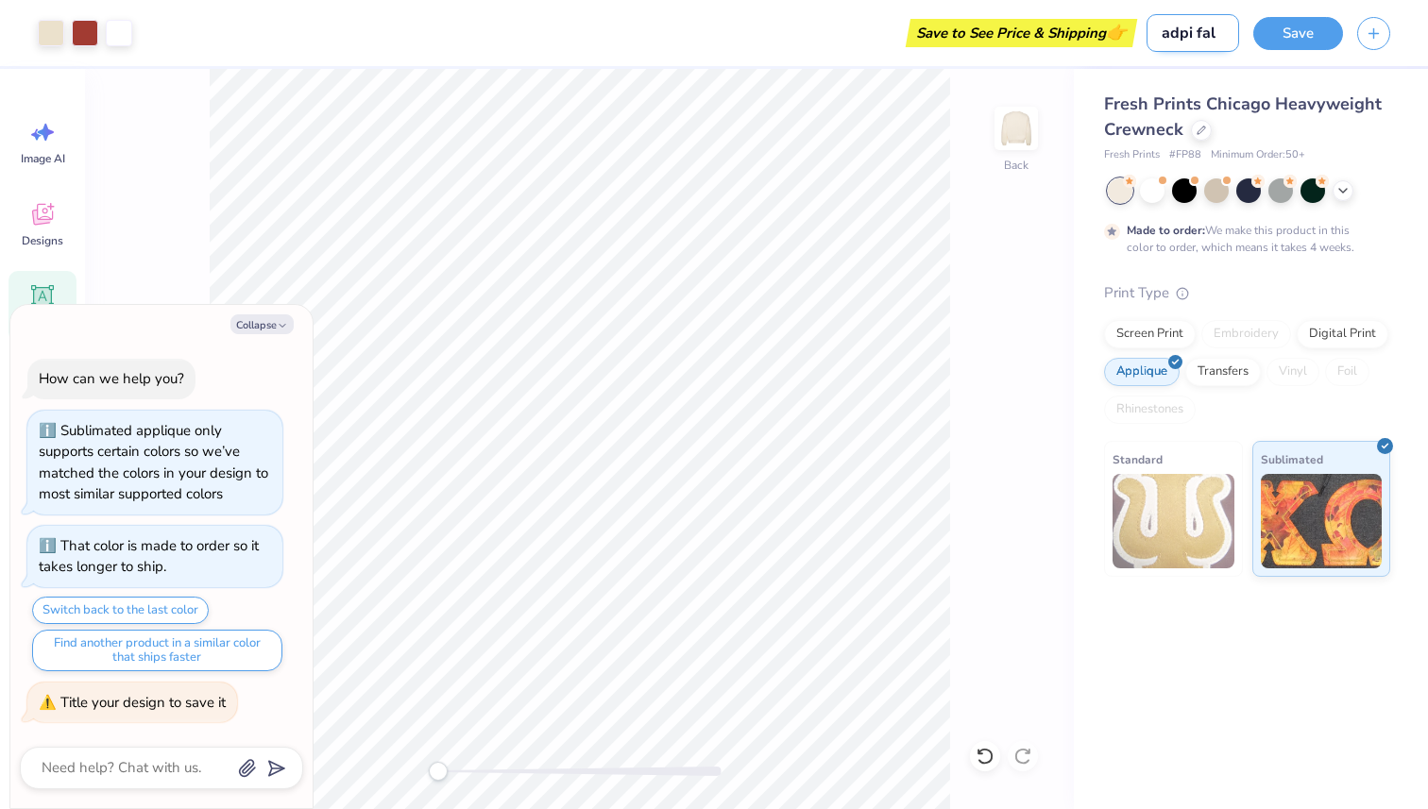
type textarea "x"
type input "adpi fall"
type textarea "x"
type input "adpi fall"
click at [1302, 24] on button "Save" at bounding box center [1298, 30] width 90 height 33
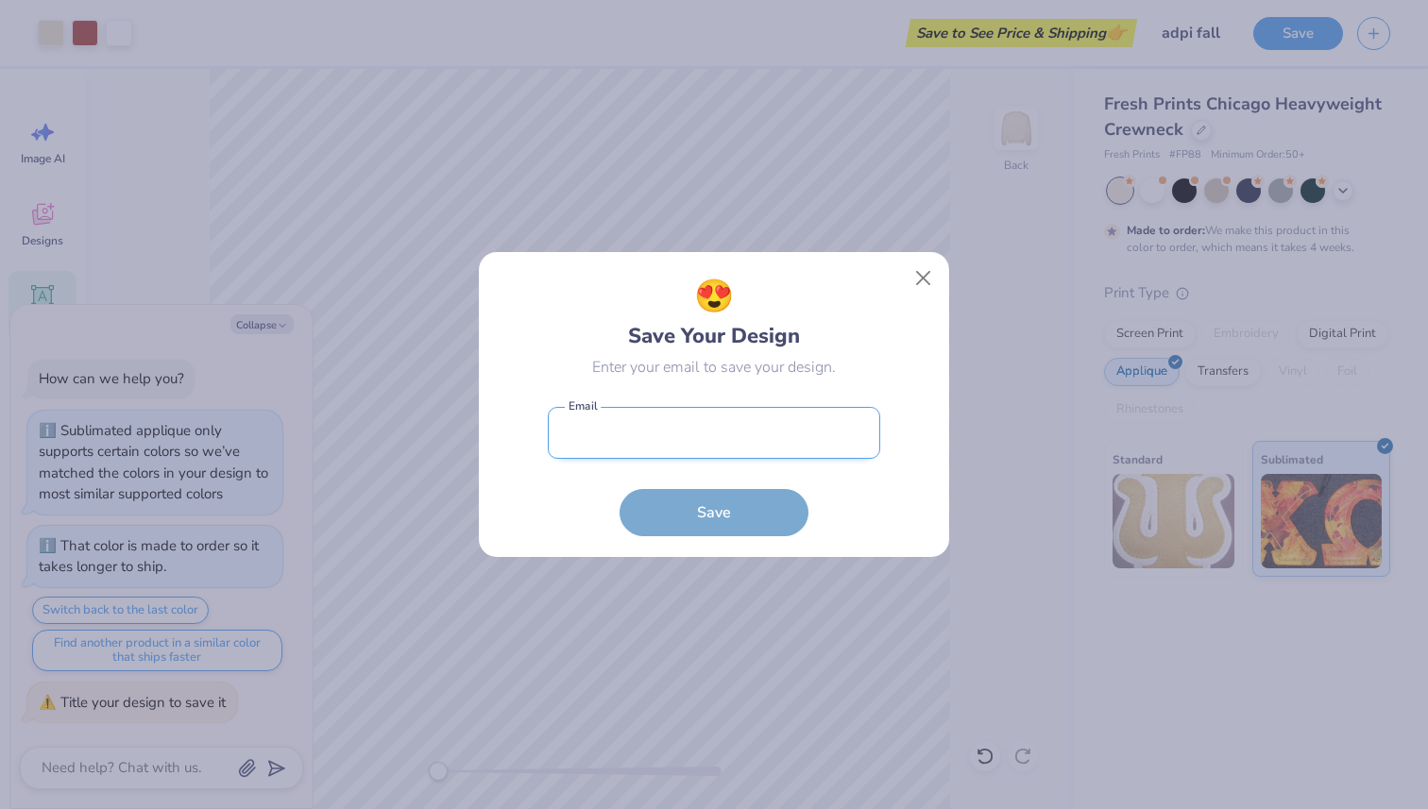
click at [716, 430] on input "email" at bounding box center [714, 433] width 332 height 52
click at [913, 283] on div "😍 Save Your Design Enter your email to save your design. Email is a required fi…" at bounding box center [714, 405] width 472 height 308
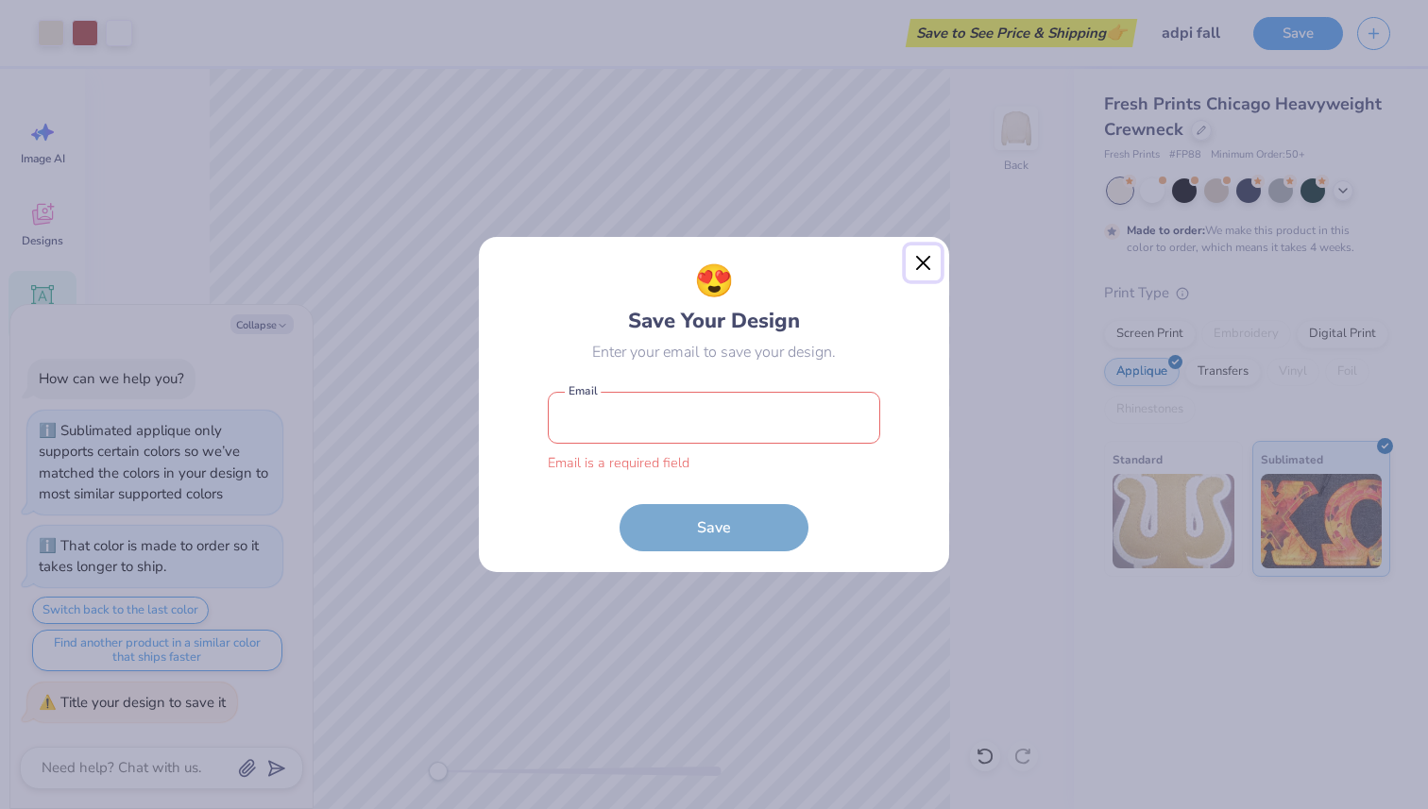
click at [922, 269] on button "Close" at bounding box center [923, 263] width 36 height 36
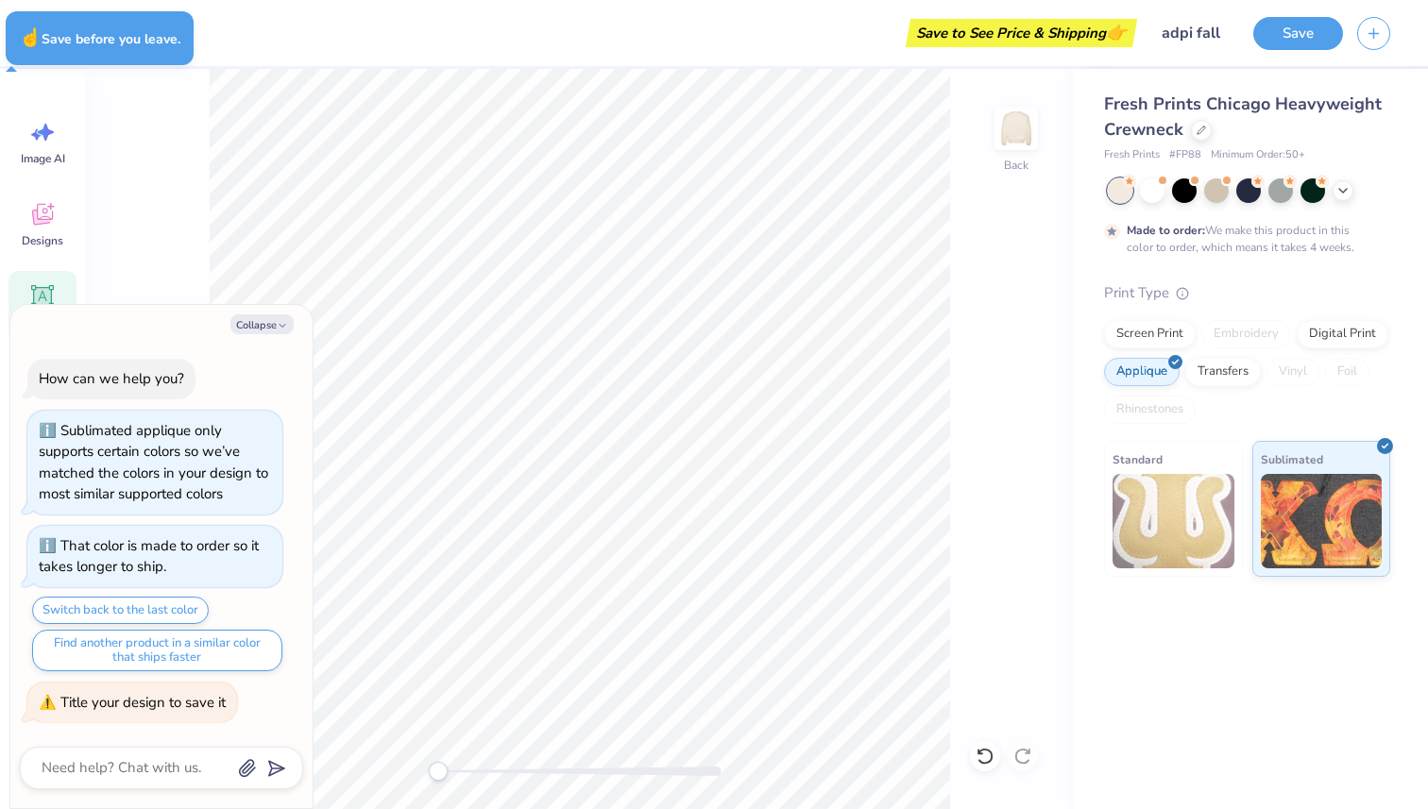
type textarea "x"
